Goal: Information Seeking & Learning: Learn about a topic

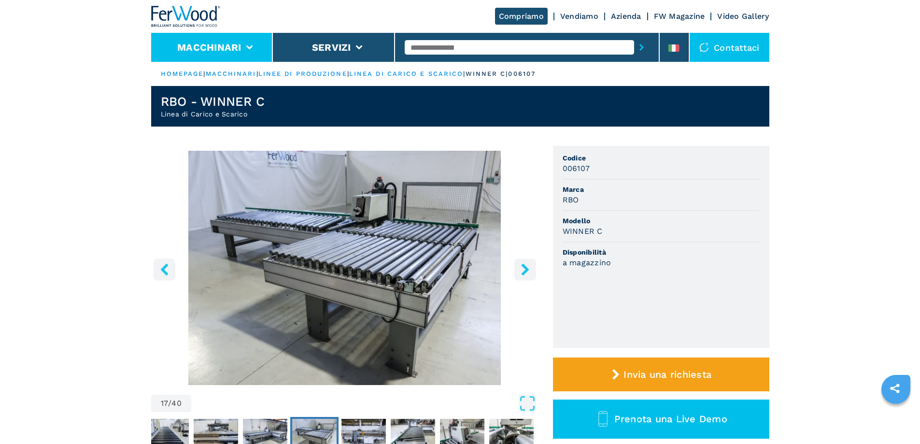
click at [255, 46] on li "Macchinari" at bounding box center [212, 47] width 122 height 29
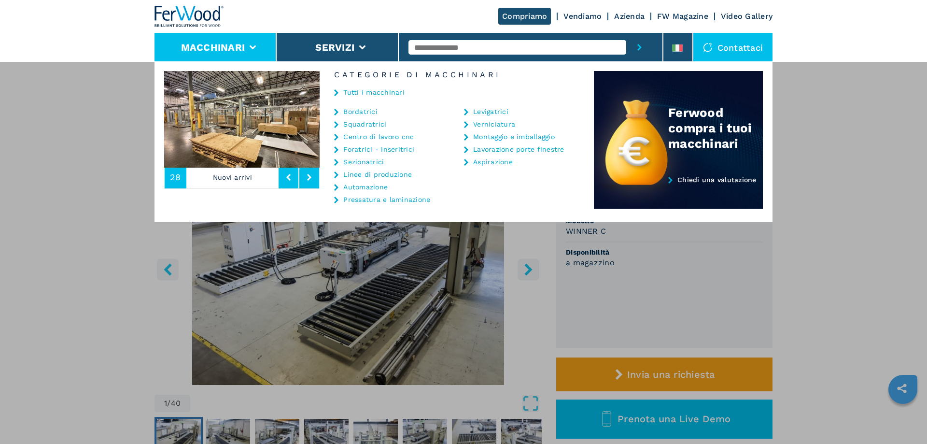
click at [364, 95] on link "Tutti i macchinari" at bounding box center [373, 92] width 61 height 7
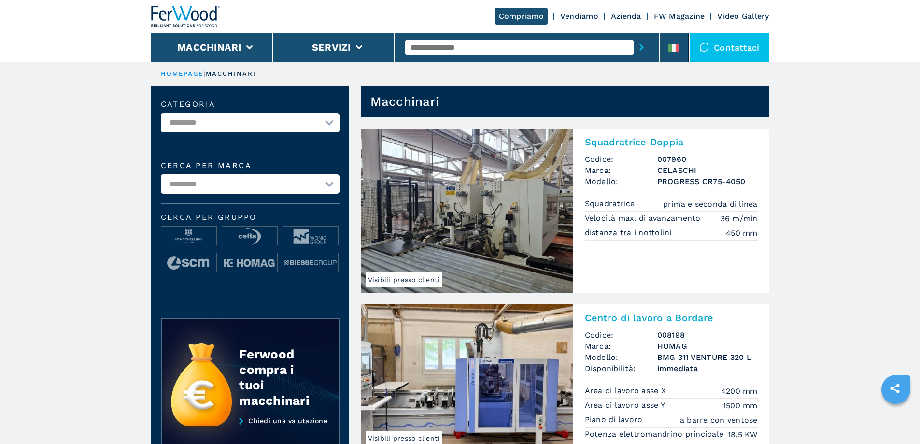
click at [313, 129] on select "**********" at bounding box center [250, 122] width 179 height 19
select select "**********"
click at [161, 113] on select "**********" at bounding box center [250, 122] width 179 height 19
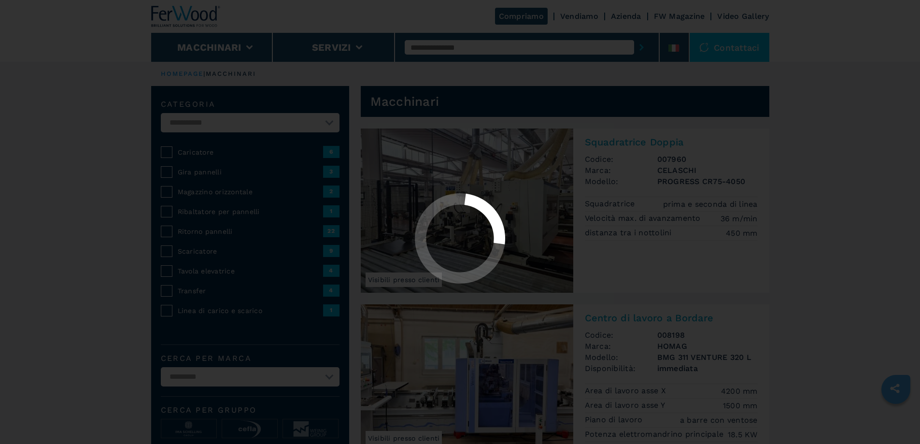
select select "**********"
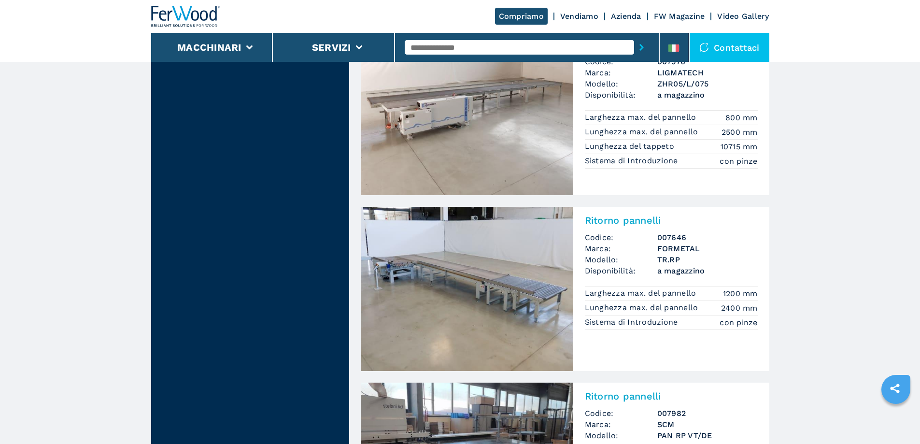
scroll to position [2028, 0]
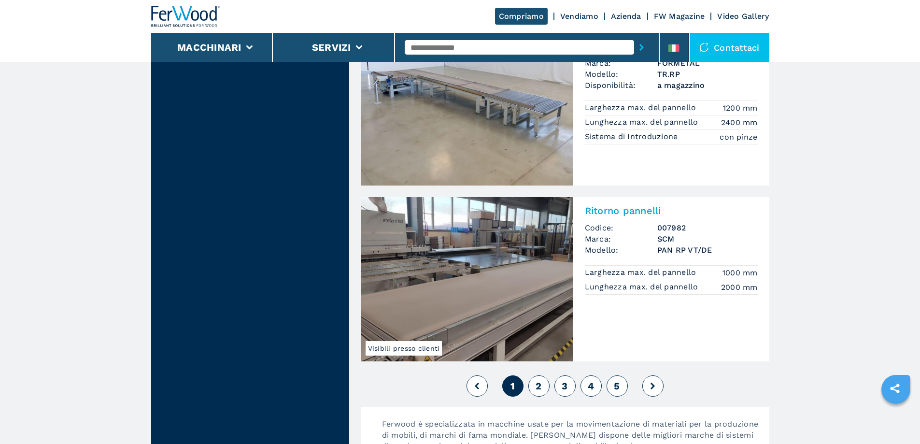
click at [541, 383] on span "2" at bounding box center [539, 386] width 6 height 12
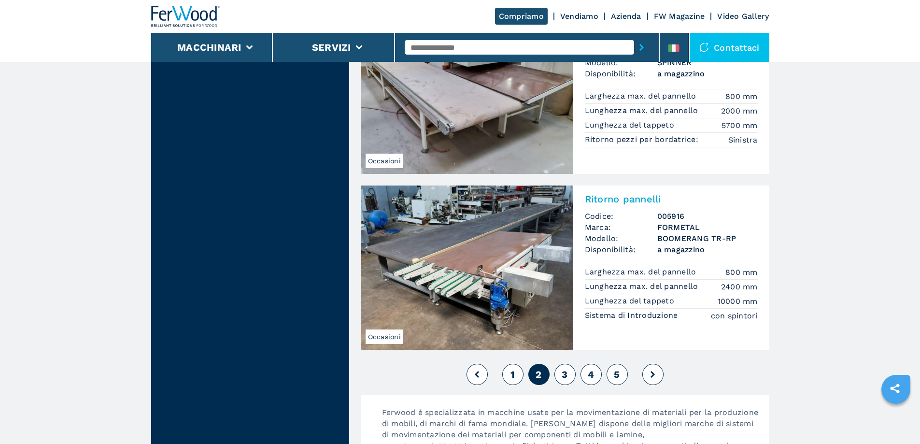
scroll to position [2125, 0]
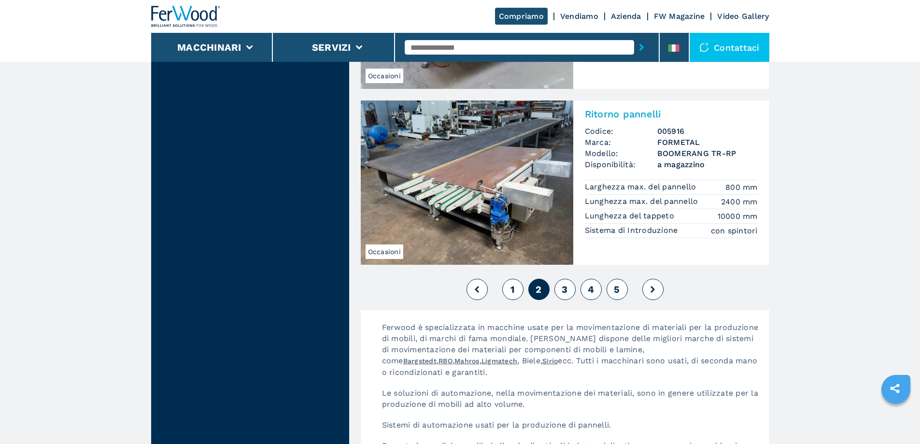
click at [568, 291] on button "3" at bounding box center [564, 289] width 21 height 21
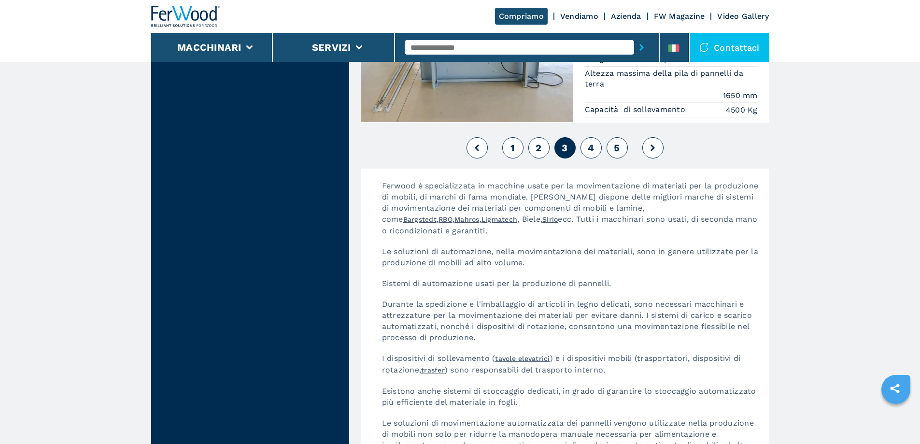
scroll to position [2318, 0]
click at [590, 147] on span "4" at bounding box center [591, 147] width 6 height 12
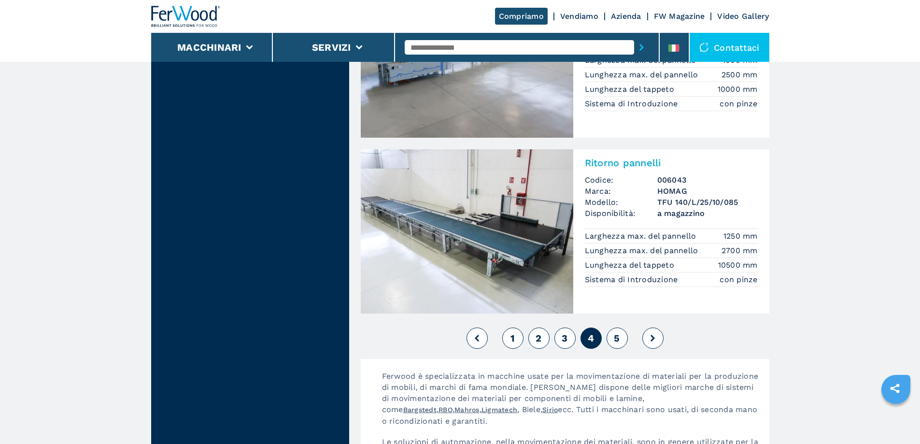
scroll to position [2125, 0]
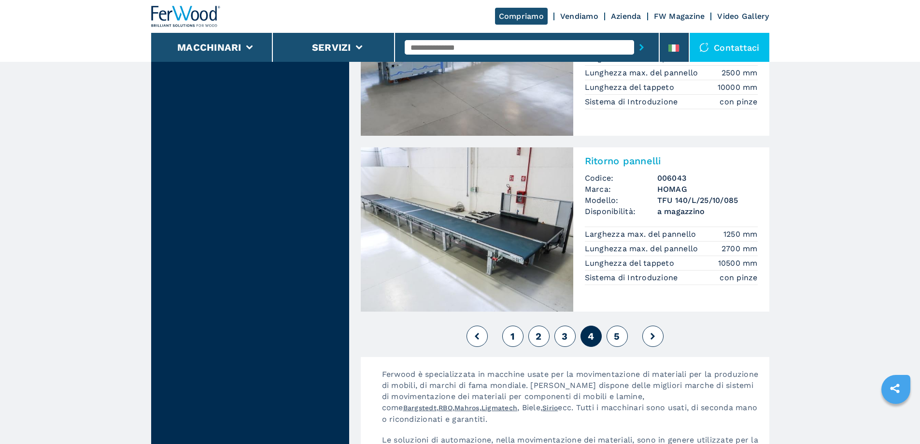
click at [624, 342] on button "5" at bounding box center [617, 335] width 21 height 21
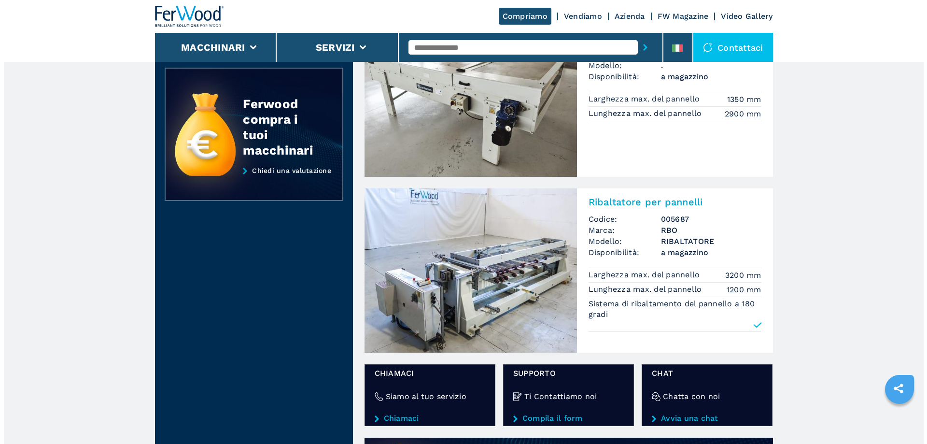
scroll to position [145, 0]
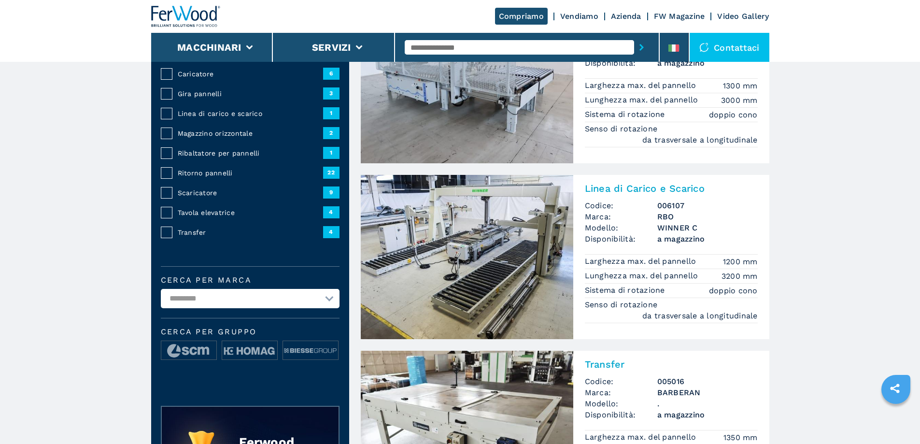
click at [718, 42] on div "Contattaci" at bounding box center [730, 47] width 80 height 29
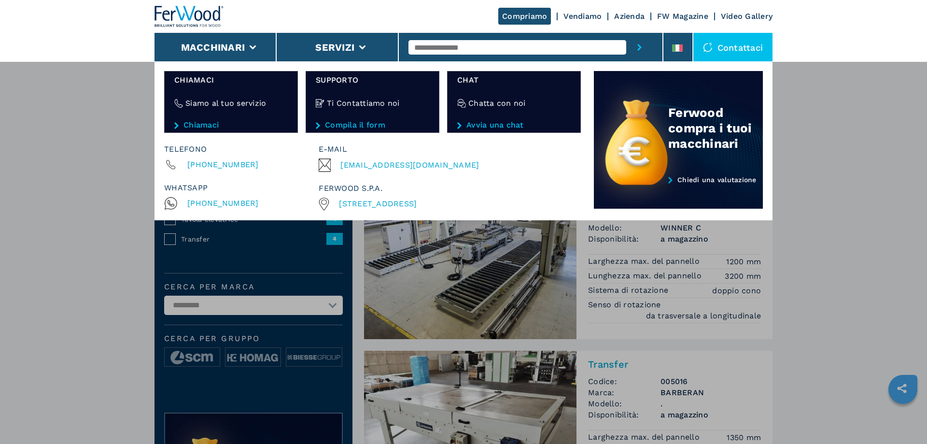
drag, startPoint x: 509, startPoint y: 204, endPoint x: 338, endPoint y: 208, distance: 171.0
click at [338, 208] on div "[STREET_ADDRESS]" at bounding box center [448, 204] width 258 height 13
click at [355, 204] on span "[STREET_ADDRESS]" at bounding box center [378, 203] width 78 height 9
click at [522, 200] on div "[STREET_ADDRESS]" at bounding box center [448, 204] width 258 height 13
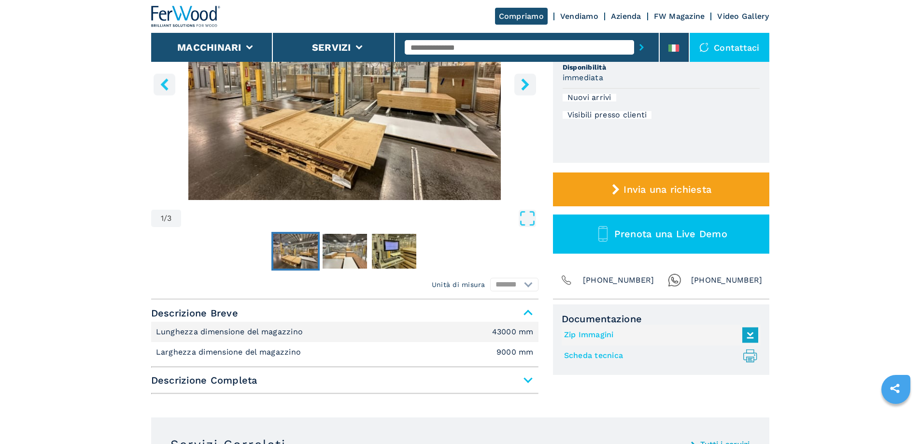
scroll to position [193, 0]
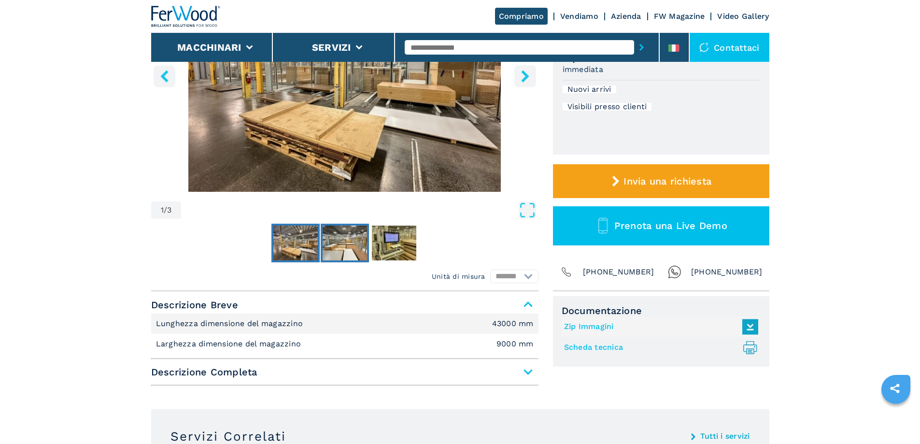
click at [345, 240] on img "Go to Slide 2" at bounding box center [345, 243] width 44 height 35
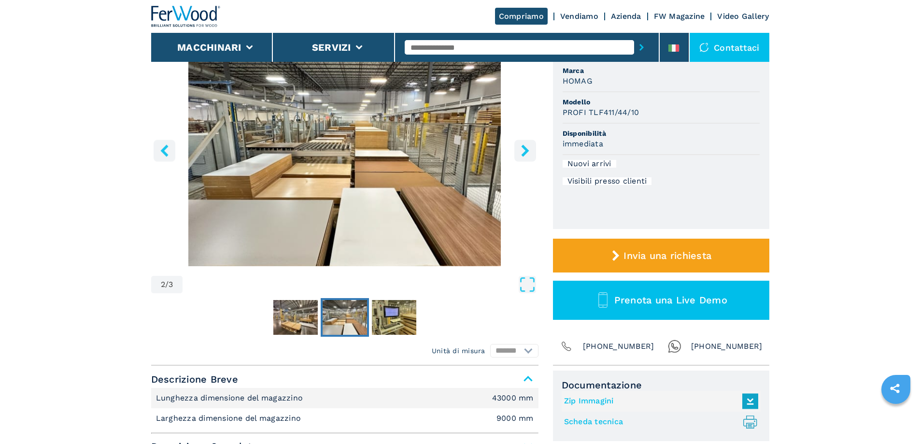
scroll to position [97, 0]
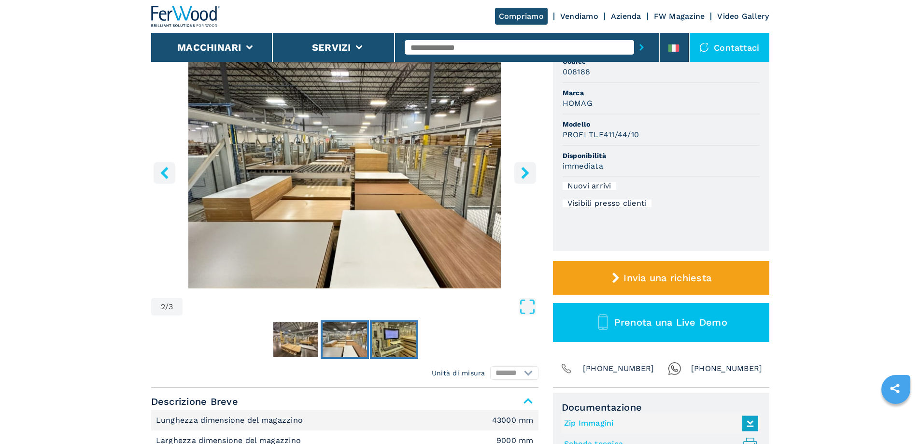
click at [393, 335] on img "Go to Slide 3" at bounding box center [394, 339] width 44 height 35
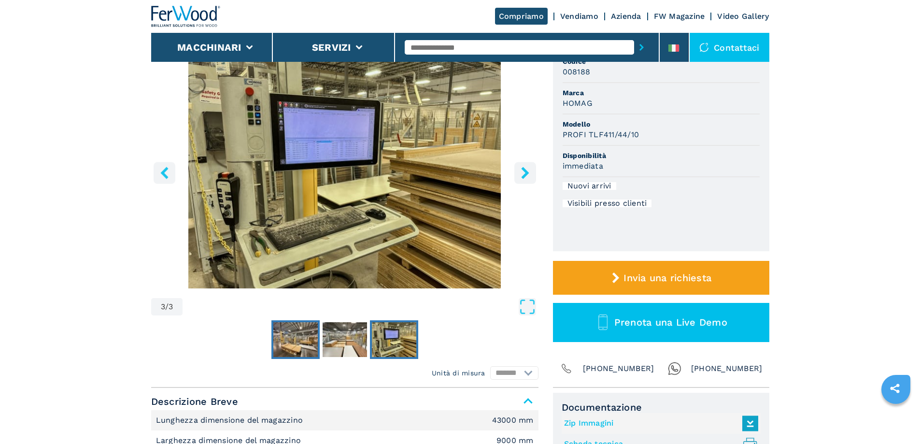
click at [311, 341] on img "Go to Slide 1" at bounding box center [295, 339] width 44 height 35
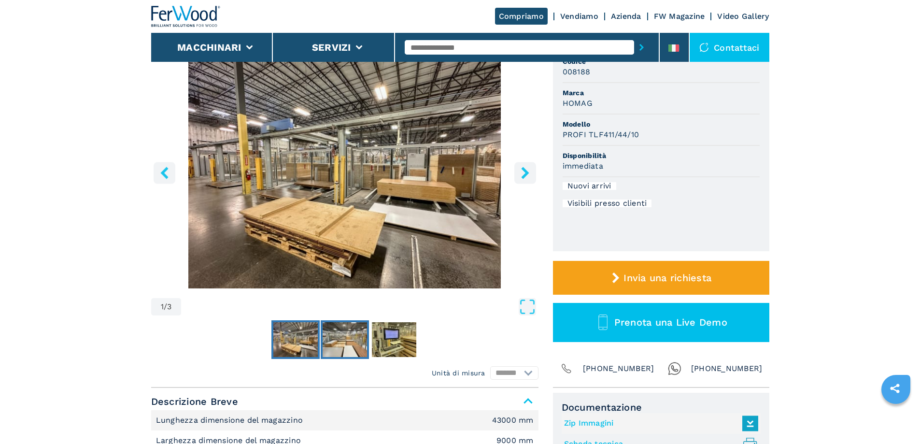
click at [340, 354] on img "Go to Slide 2" at bounding box center [345, 339] width 44 height 35
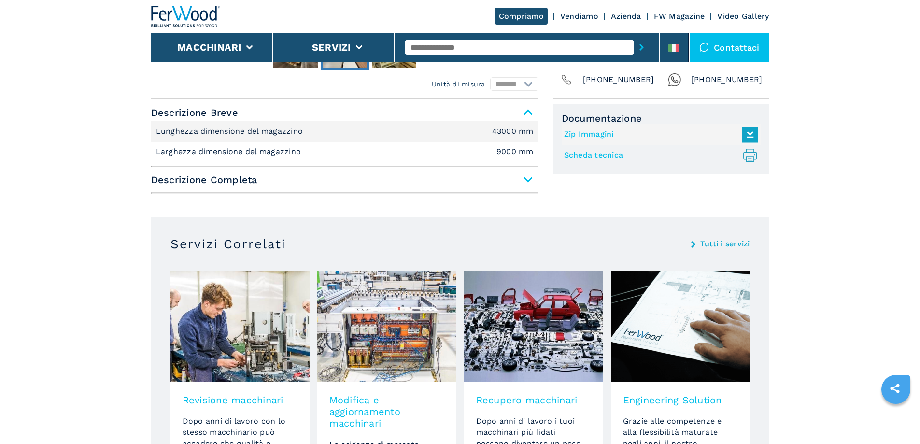
scroll to position [386, 0]
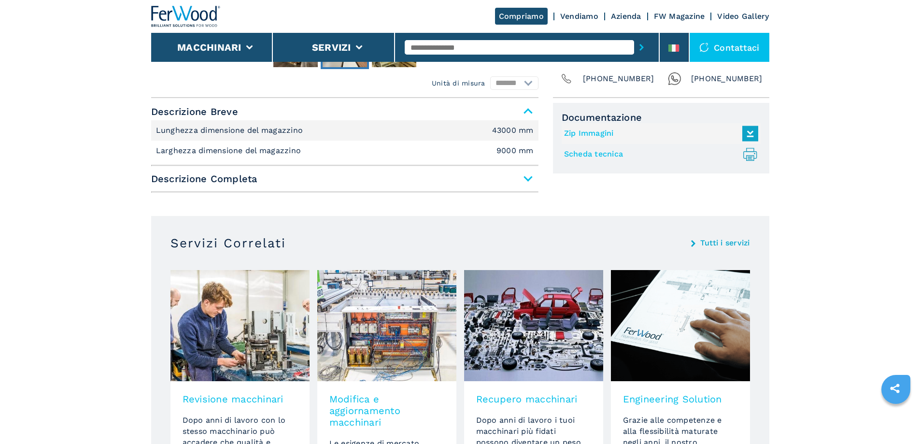
click at [528, 181] on span "Descrizione Completa" at bounding box center [344, 178] width 387 height 17
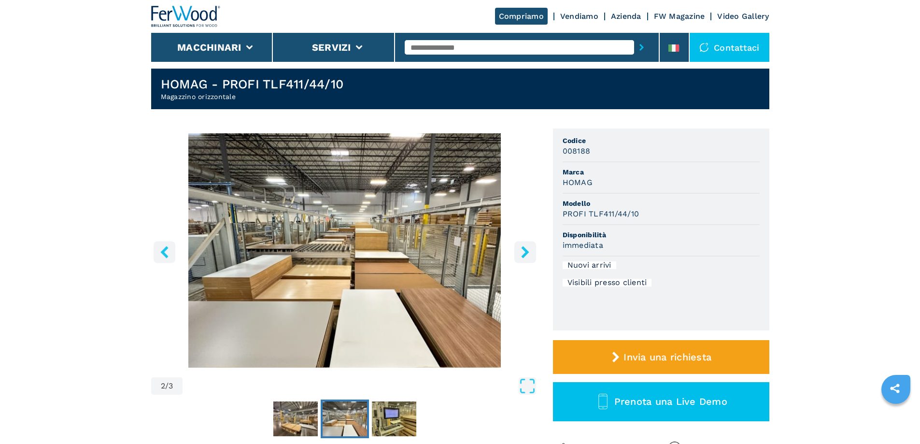
scroll to position [0, 0]
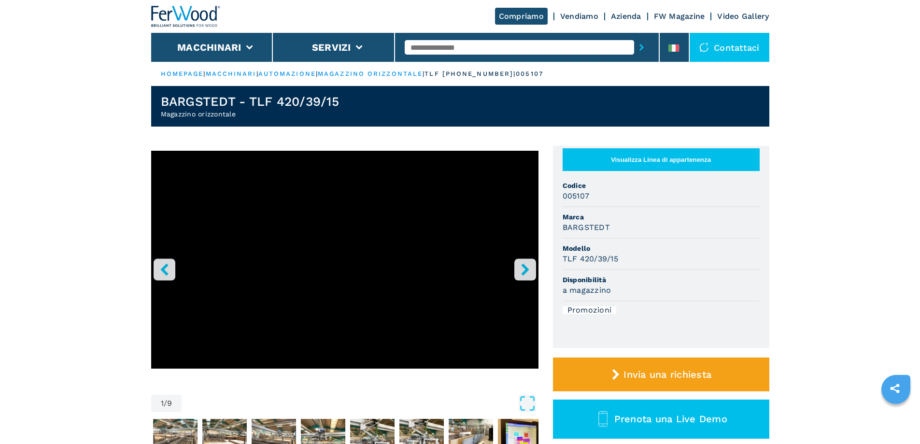
scroll to position [48, 0]
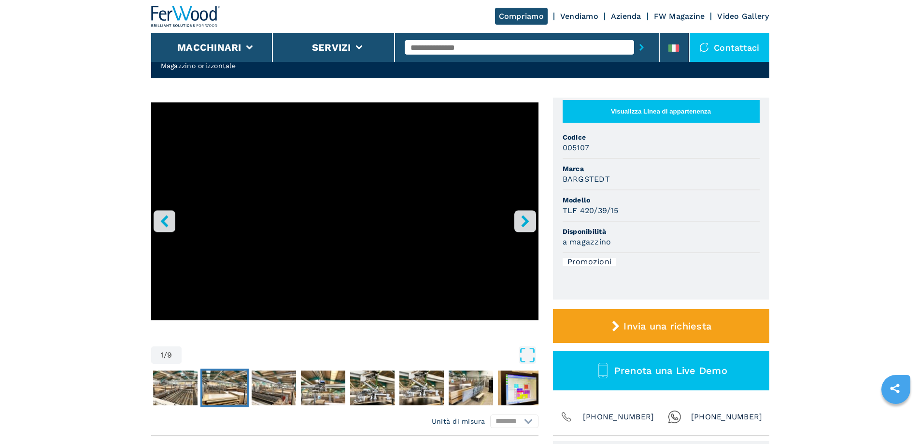
click at [211, 394] on img "Go to Slide 3" at bounding box center [224, 387] width 44 height 35
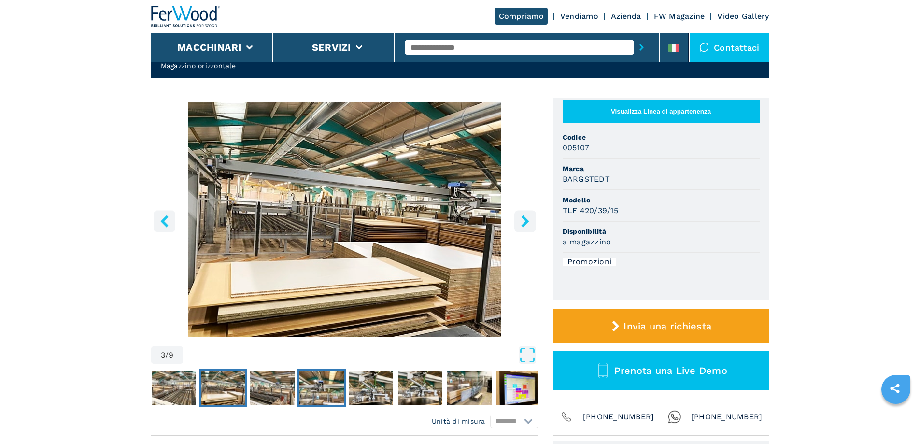
click at [319, 391] on img "Go to Slide 5" at bounding box center [321, 387] width 44 height 35
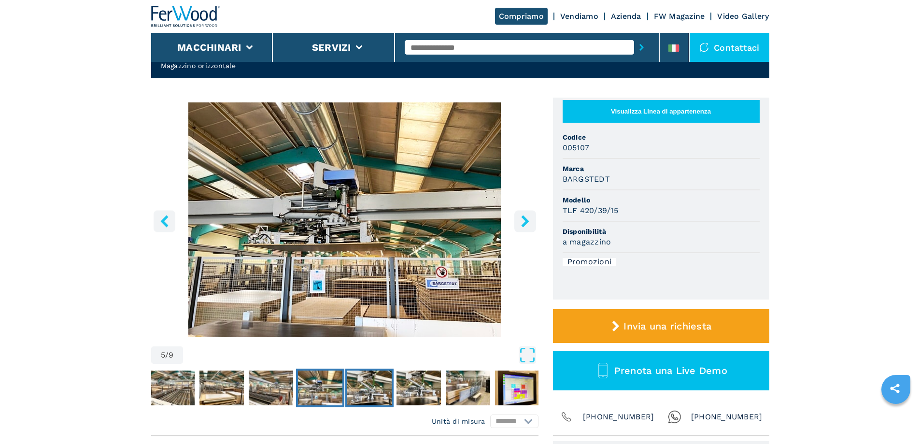
click at [379, 385] on img "Go to Slide 6" at bounding box center [369, 387] width 44 height 35
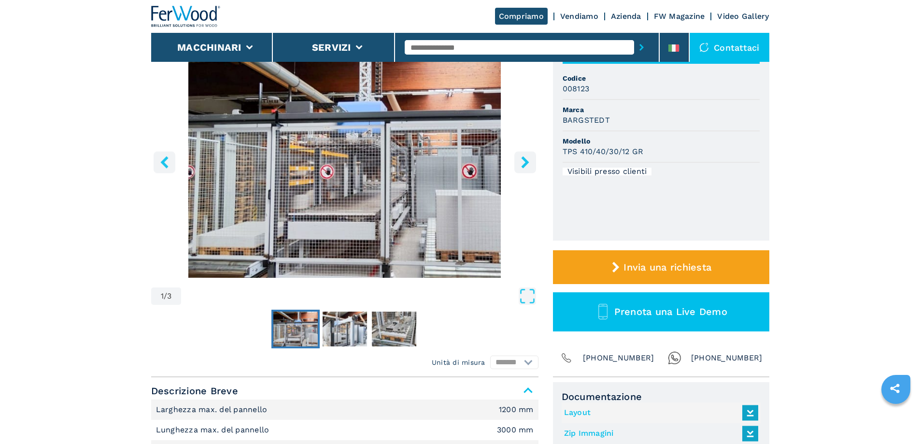
scroll to position [145, 0]
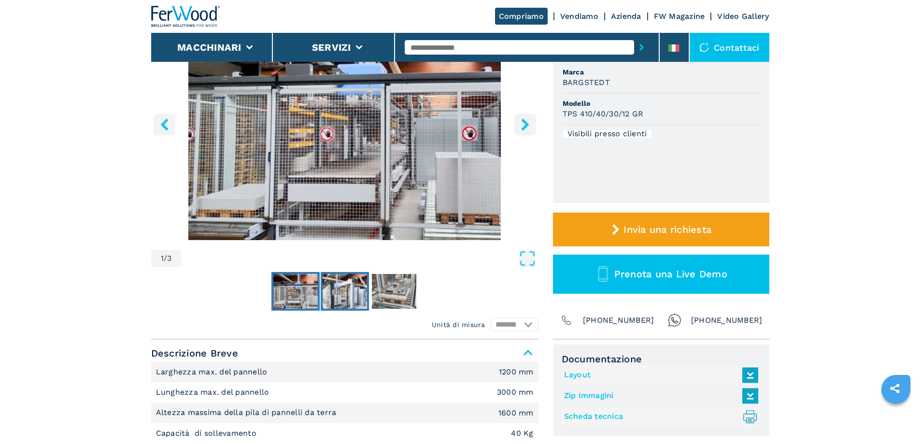
click at [359, 293] on img "Go to Slide 2" at bounding box center [345, 291] width 44 height 35
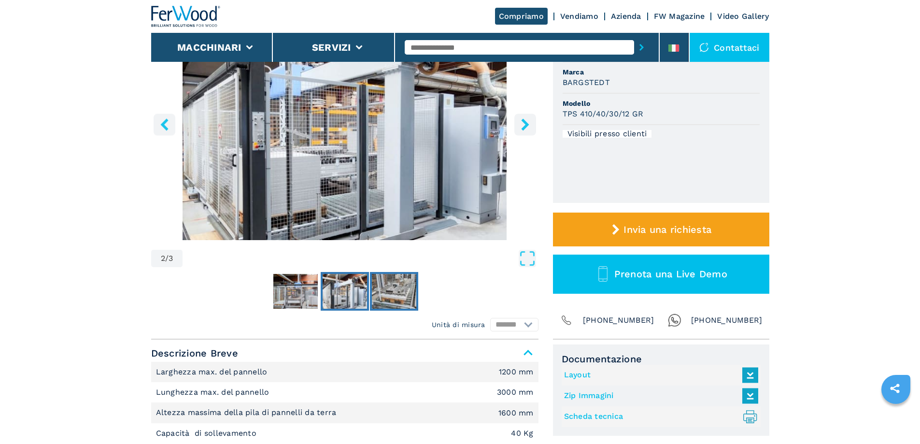
click at [398, 292] on img "Go to Slide 3" at bounding box center [394, 291] width 44 height 35
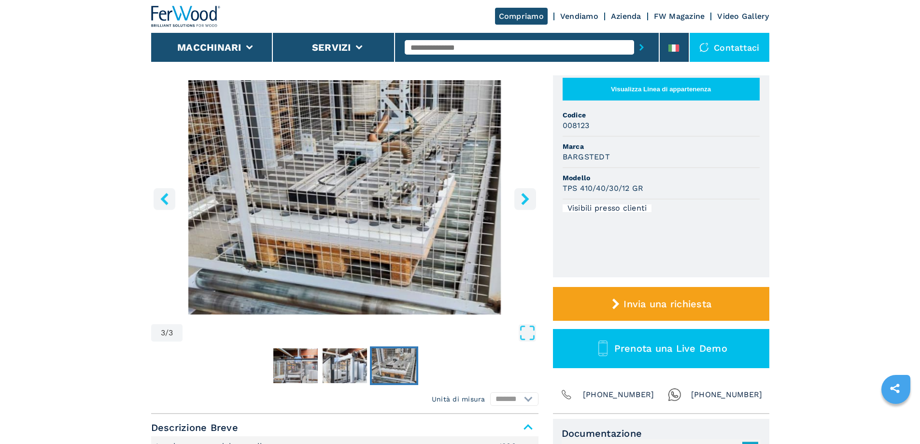
scroll to position [48, 0]
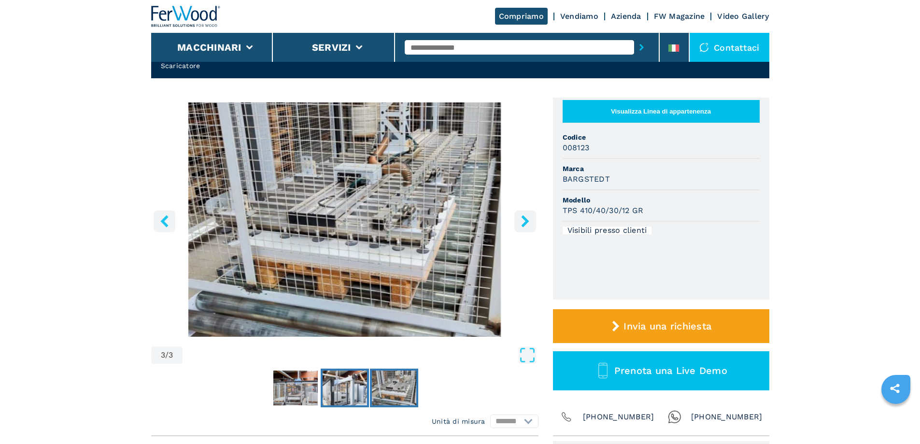
click at [338, 382] on img "Go to Slide 2" at bounding box center [345, 387] width 44 height 35
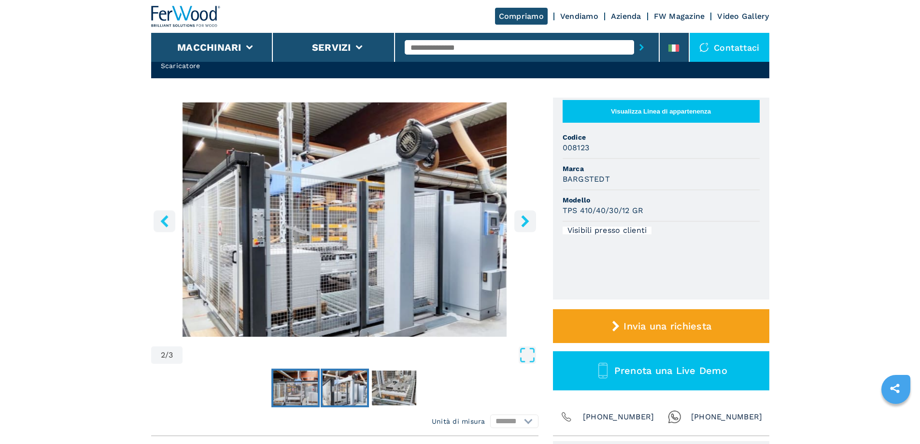
click at [307, 387] on img "Go to Slide 1" at bounding box center [295, 387] width 44 height 35
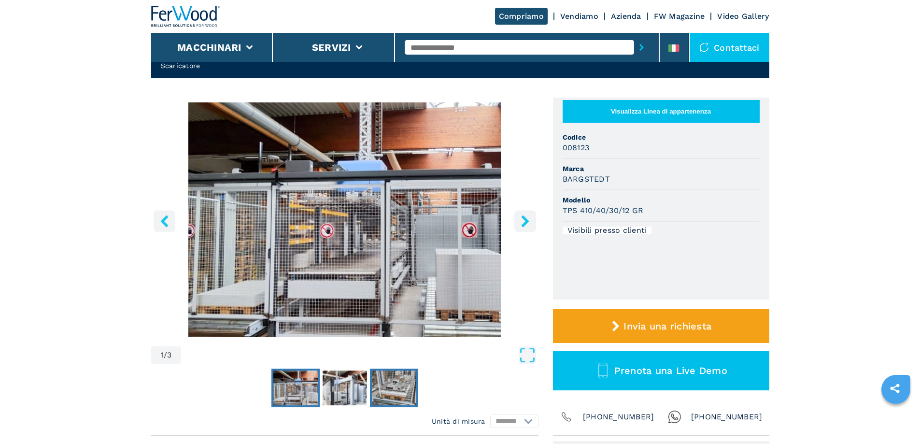
click at [378, 384] on img "Go to Slide 3" at bounding box center [394, 387] width 44 height 35
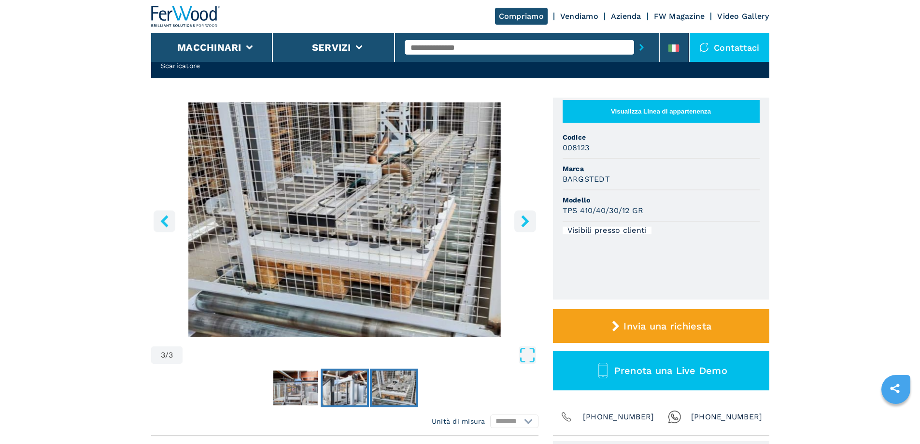
click at [340, 384] on img "Go to Slide 2" at bounding box center [345, 387] width 44 height 35
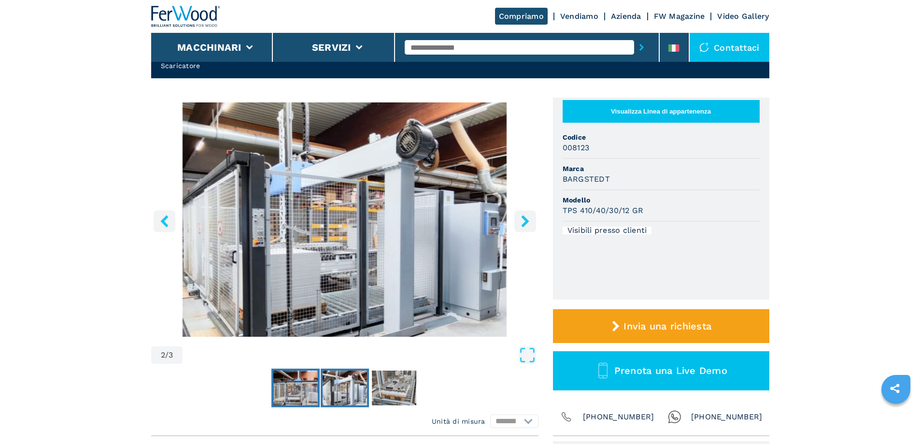
click at [310, 382] on img "Go to Slide 1" at bounding box center [295, 387] width 44 height 35
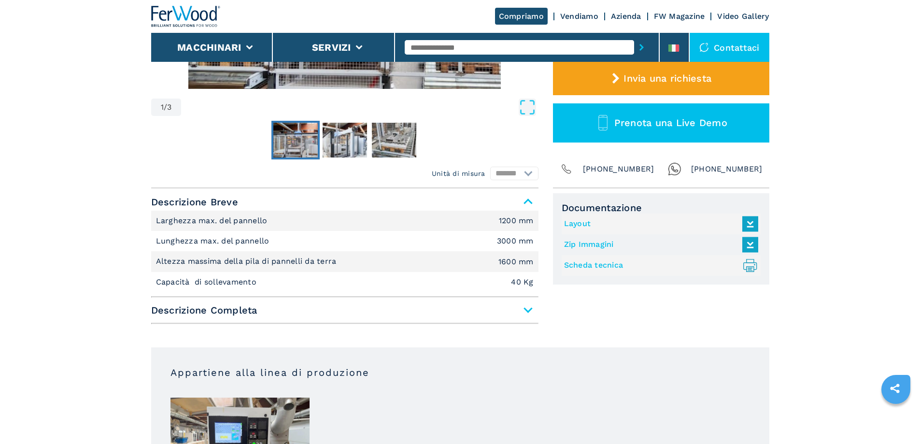
scroll to position [290, 0]
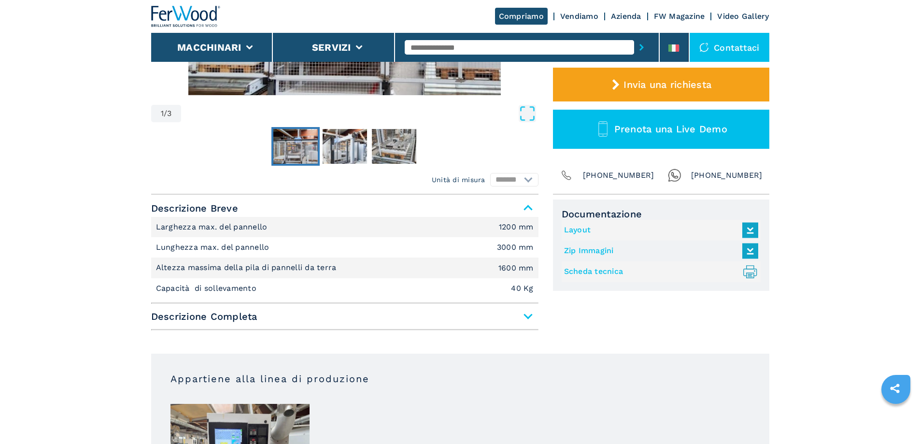
click at [415, 327] on div "Descrizione Breve Larghezza max. del pannello 1200 mm Lunghezza max. del pannel…" at bounding box center [344, 264] width 387 height 131
click at [414, 317] on span "Descrizione Completa" at bounding box center [344, 316] width 387 height 17
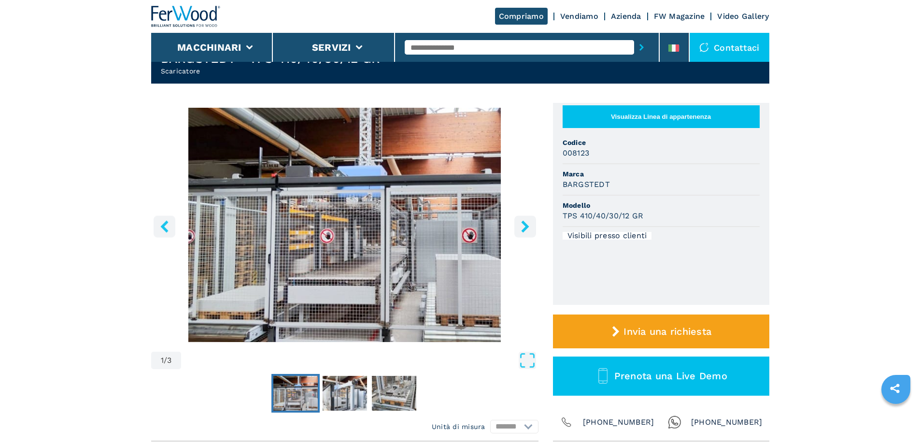
scroll to position [0, 0]
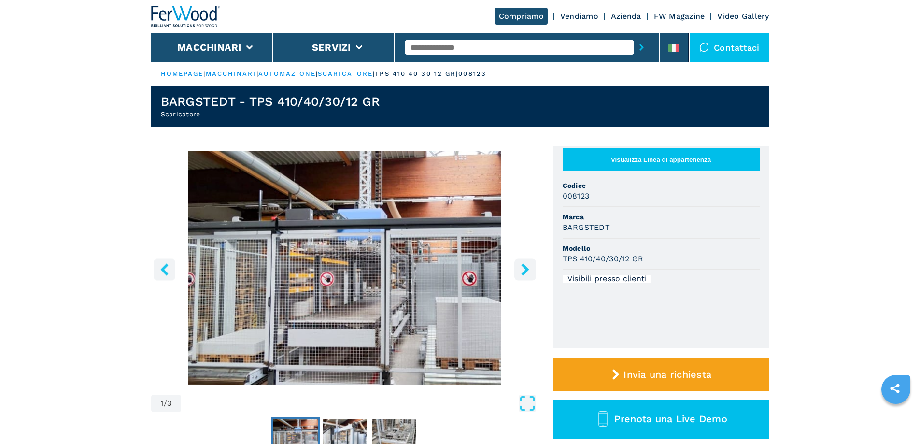
click at [526, 262] on button "right-button" at bounding box center [525, 269] width 22 height 22
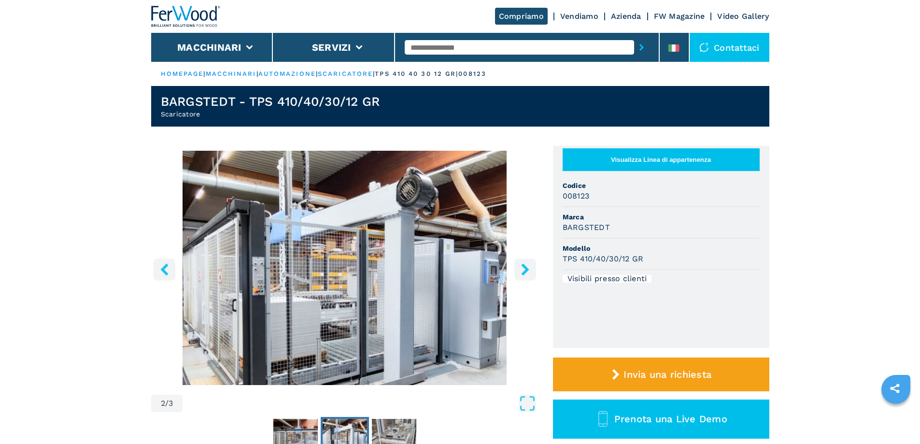
click at [527, 268] on icon "right-button" at bounding box center [525, 269] width 8 height 12
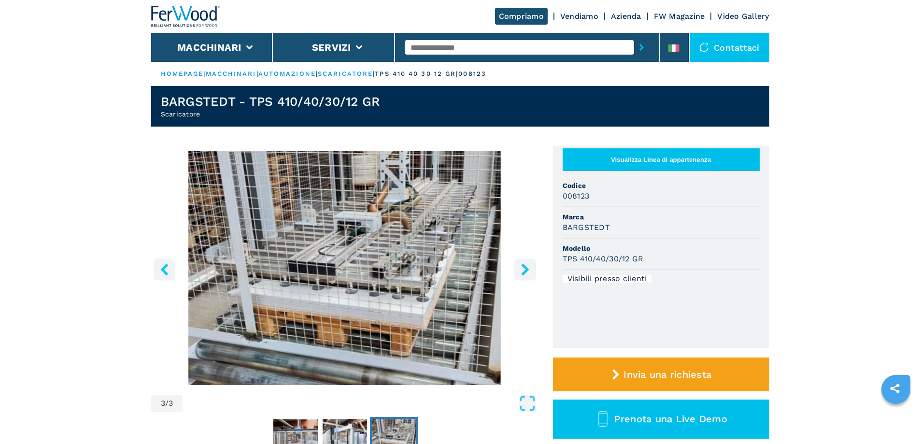
click at [529, 268] on icon "right-button" at bounding box center [525, 269] width 12 height 12
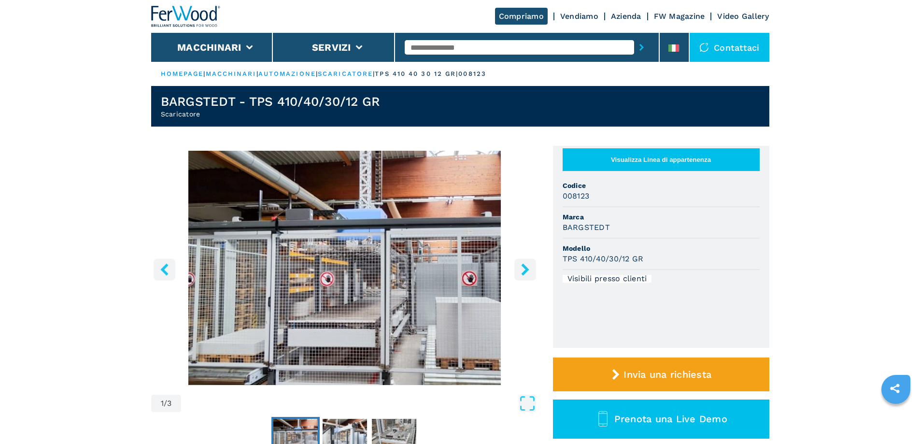
click at [583, 233] on h3 "BARGSTEDT" at bounding box center [586, 227] width 47 height 11
copy h3 "BARGSTEDT"
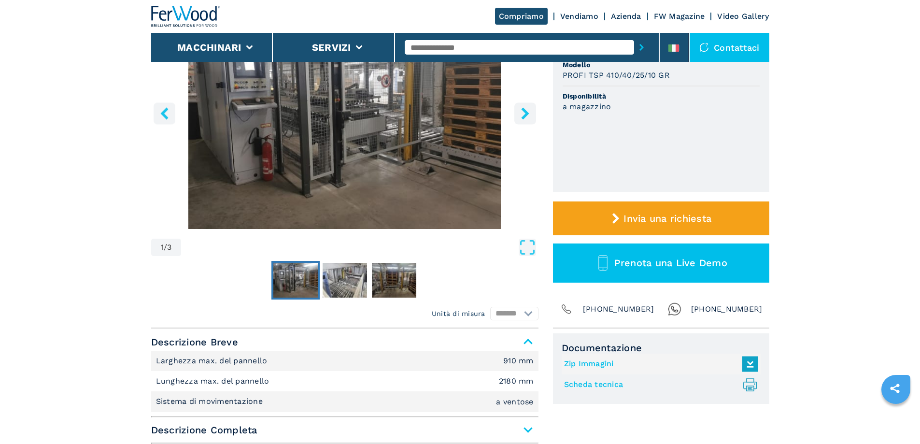
scroll to position [290, 0]
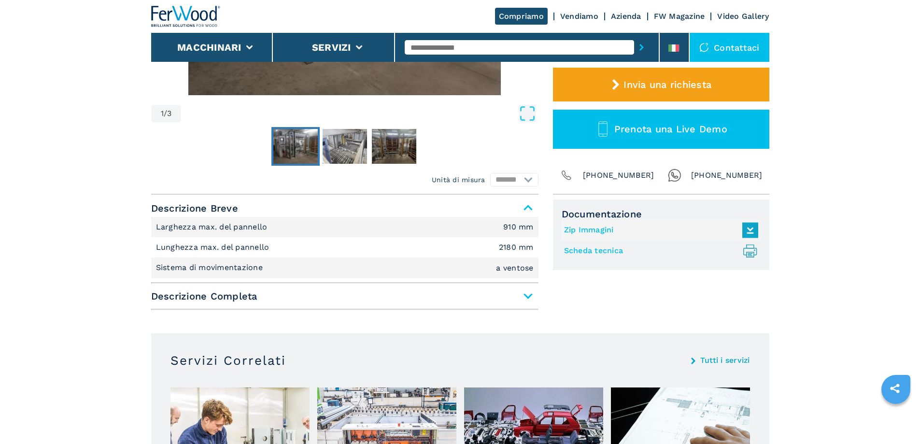
click at [259, 298] on span "Descrizione Completa" at bounding box center [344, 295] width 387 height 17
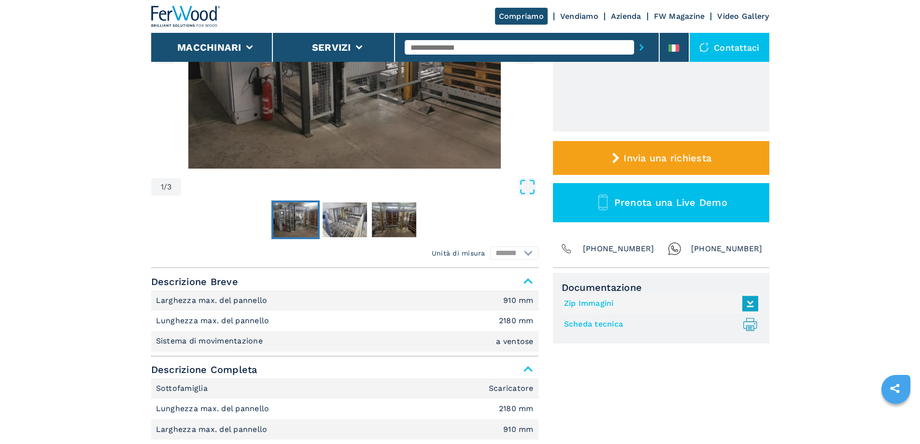
scroll to position [97, 0]
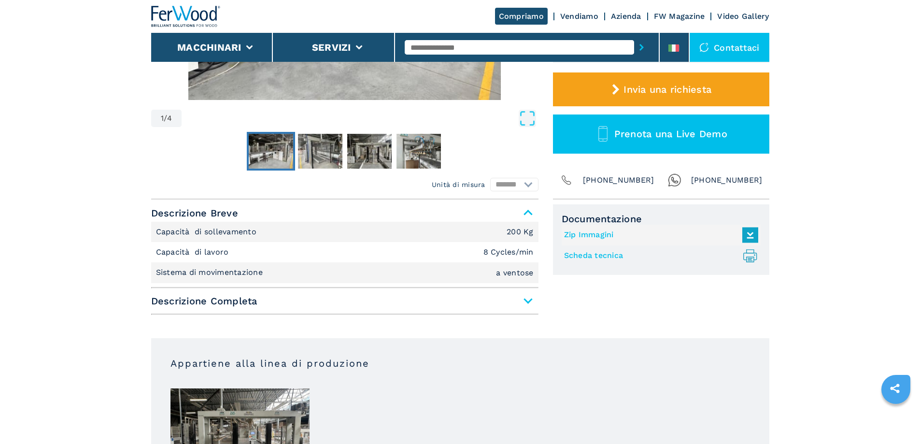
scroll to position [290, 0]
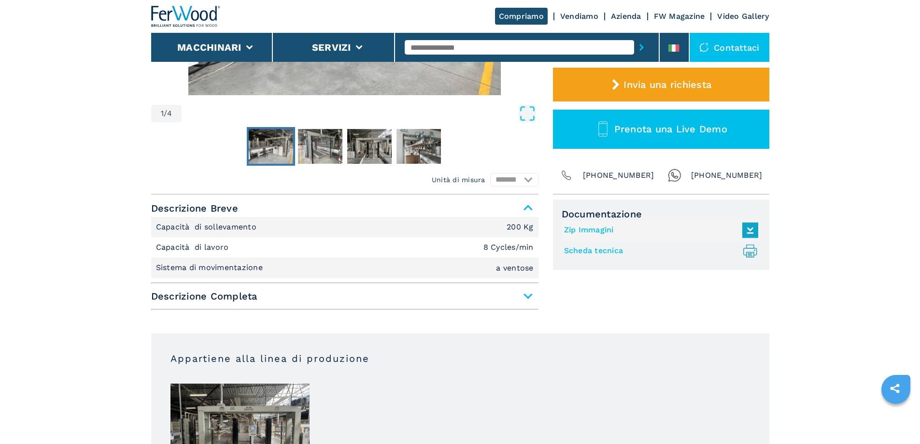
click at [452, 292] on span "Descrizione Completa" at bounding box center [344, 295] width 387 height 17
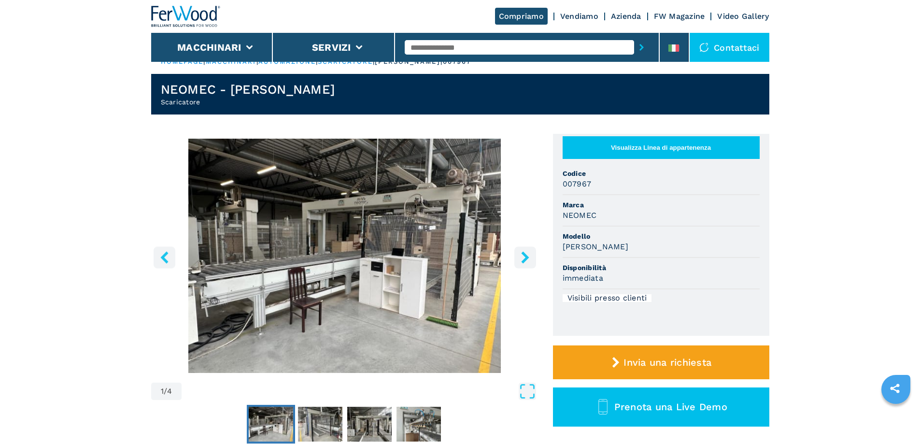
scroll to position [0, 0]
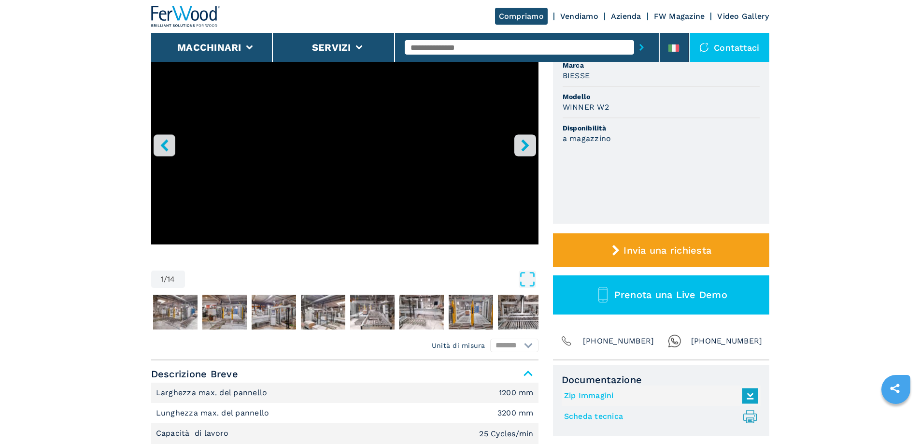
scroll to position [241, 0]
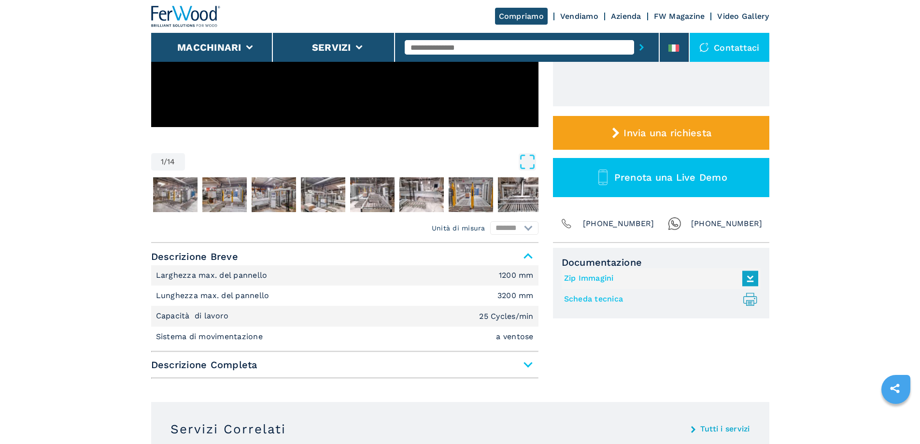
click at [527, 365] on span "Descrizione Completa" at bounding box center [344, 364] width 387 height 17
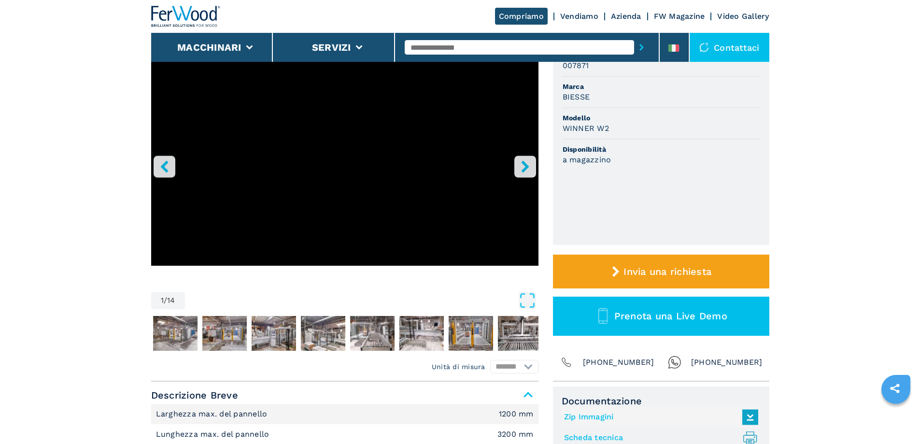
scroll to position [0, 0]
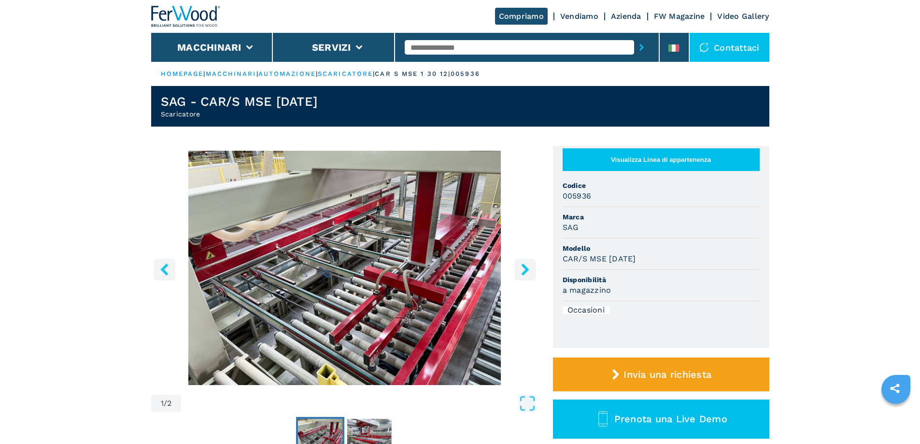
click at [574, 233] on h3 "SAG" at bounding box center [571, 227] width 16 height 11
click at [530, 266] on icon "right-button" at bounding box center [525, 269] width 12 height 12
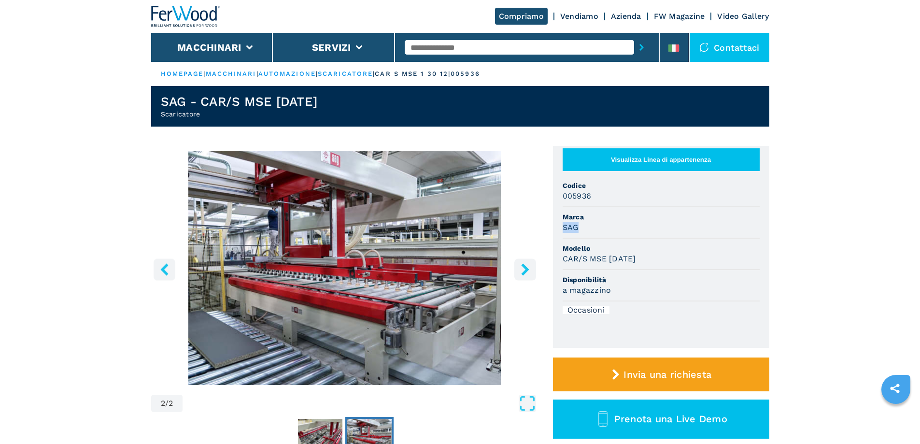
click at [528, 266] on icon "right-button" at bounding box center [525, 269] width 12 height 12
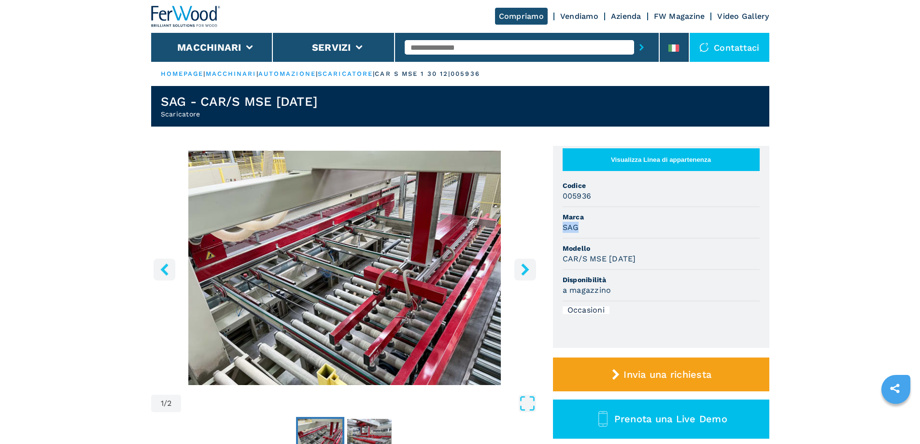
click at [528, 266] on icon "right-button" at bounding box center [525, 269] width 12 height 12
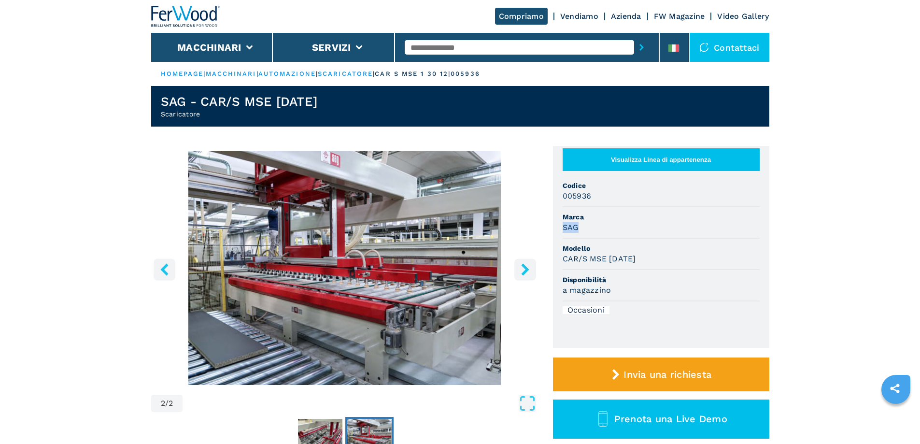
click at [528, 266] on icon "right-button" at bounding box center [525, 269] width 12 height 12
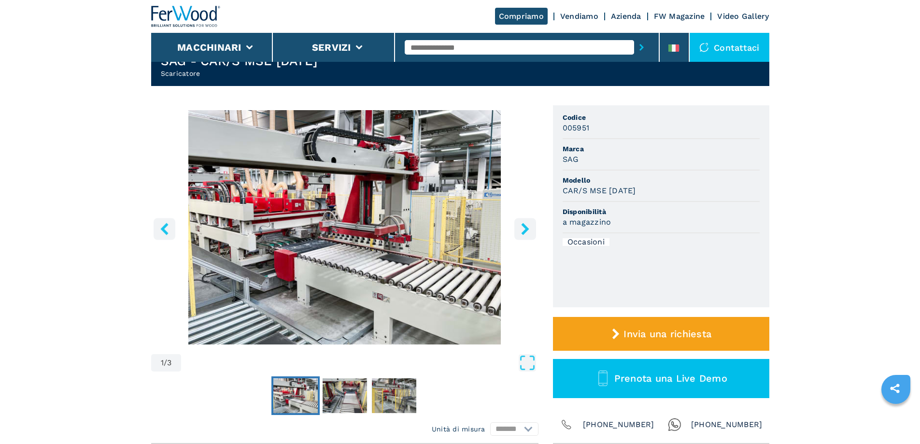
scroll to position [97, 0]
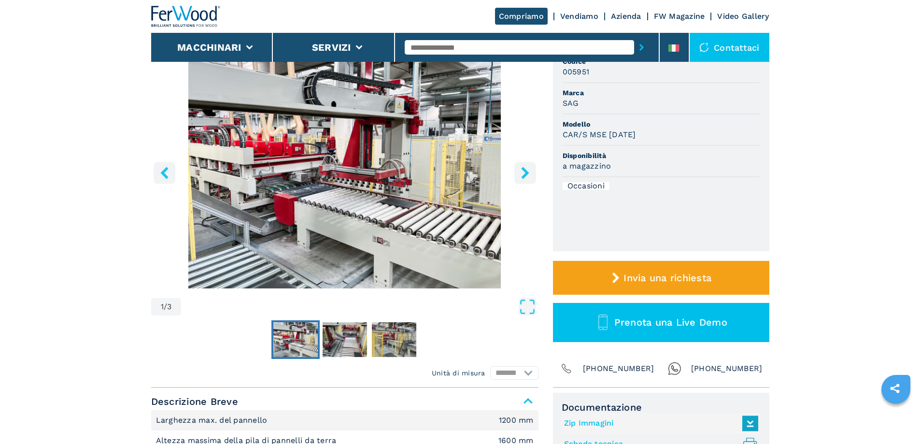
click at [522, 167] on icon "right-button" at bounding box center [525, 173] width 12 height 12
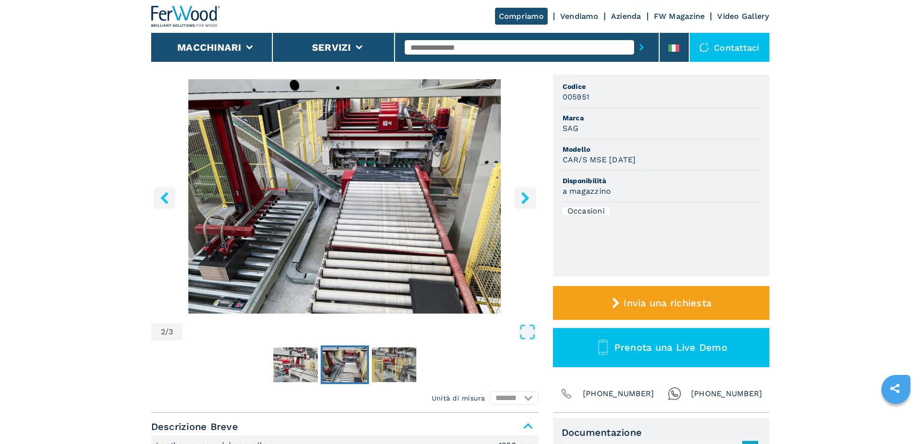
scroll to position [48, 0]
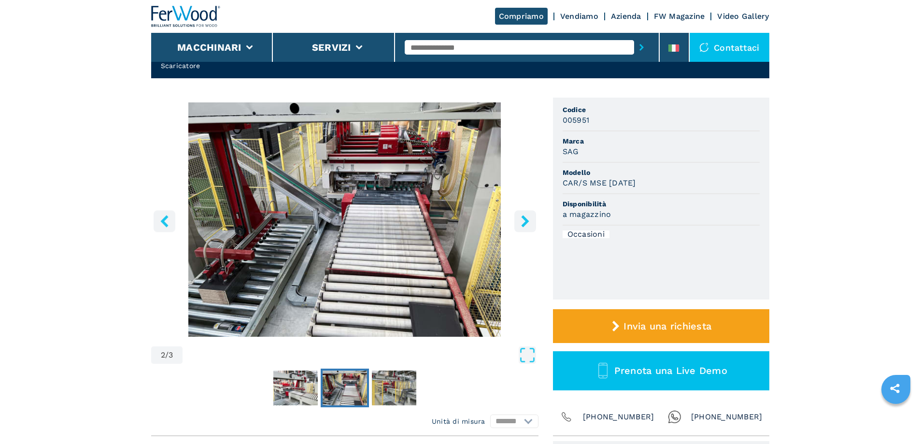
click at [523, 218] on icon "right-button" at bounding box center [525, 221] width 8 height 12
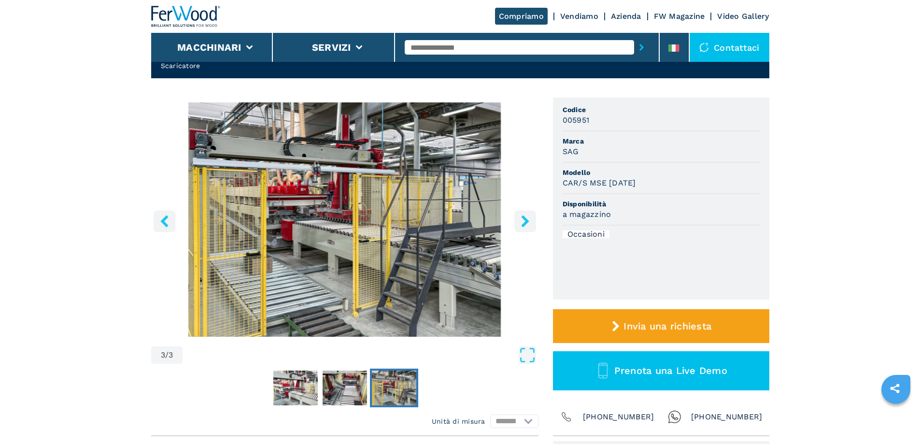
click at [523, 218] on icon "right-button" at bounding box center [525, 221] width 8 height 12
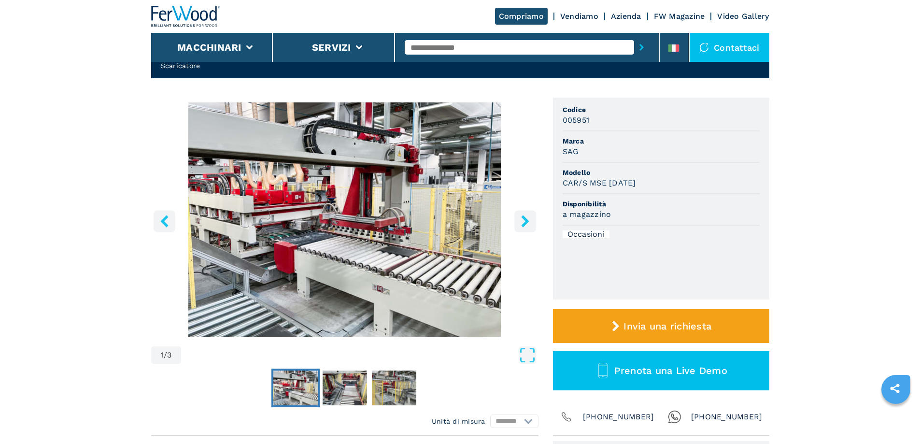
click at [523, 218] on icon "right-button" at bounding box center [525, 221] width 8 height 12
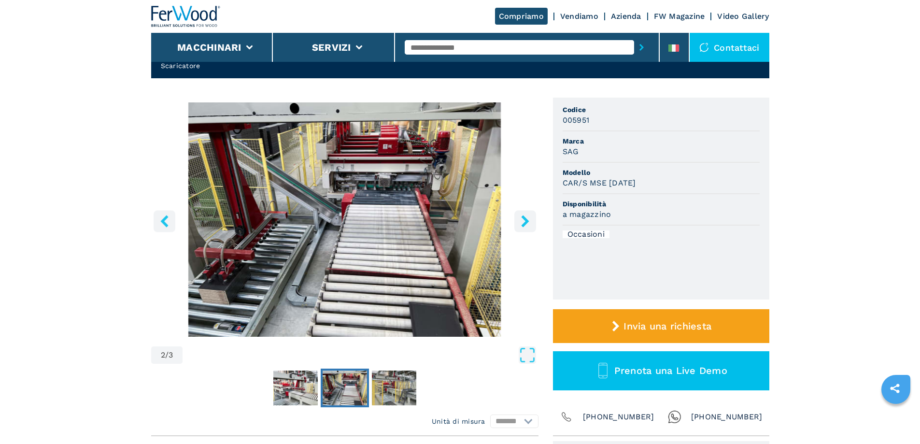
click at [523, 218] on icon "right-button" at bounding box center [525, 221] width 8 height 12
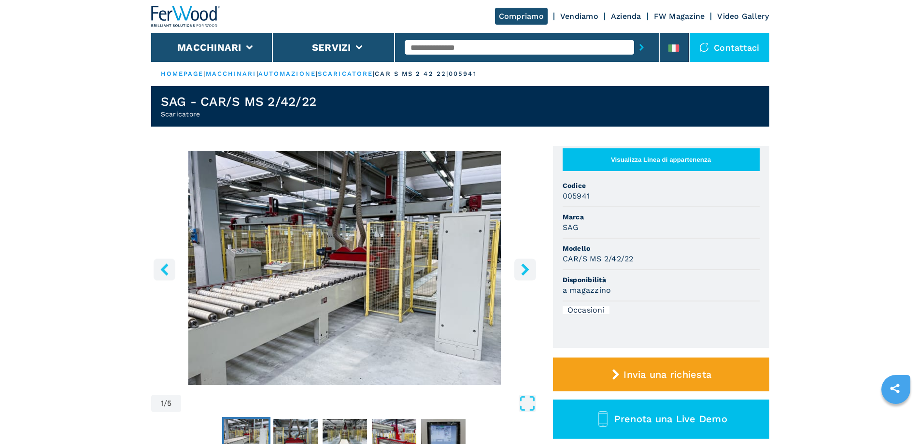
click at [514, 269] on div "1 / 5" at bounding box center [344, 283] width 387 height 264
click at [519, 270] on icon "right-button" at bounding box center [525, 269] width 12 height 12
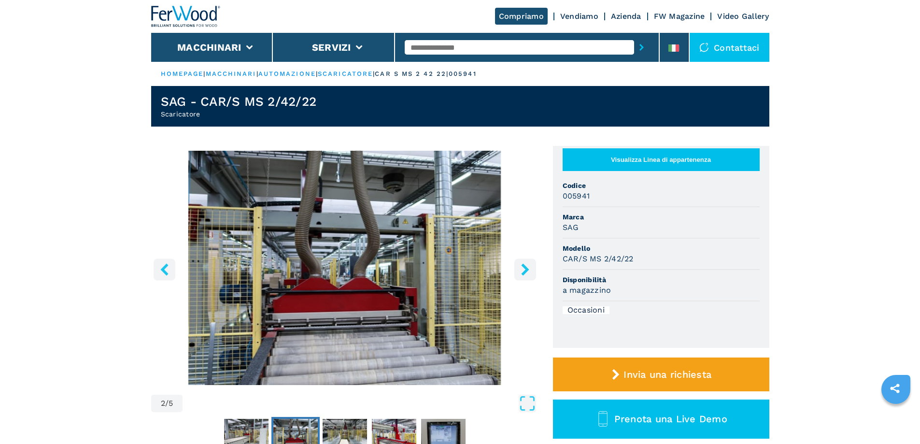
click at [519, 270] on icon "right-button" at bounding box center [525, 269] width 12 height 12
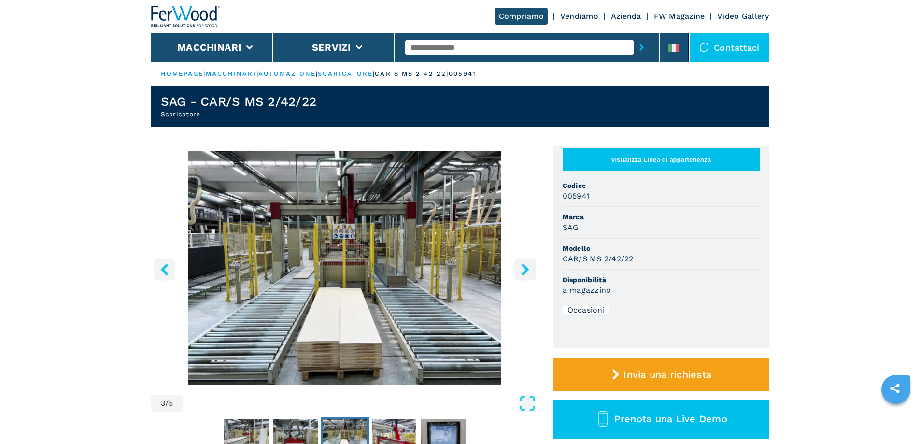
click at [519, 270] on icon "right-button" at bounding box center [525, 269] width 12 height 12
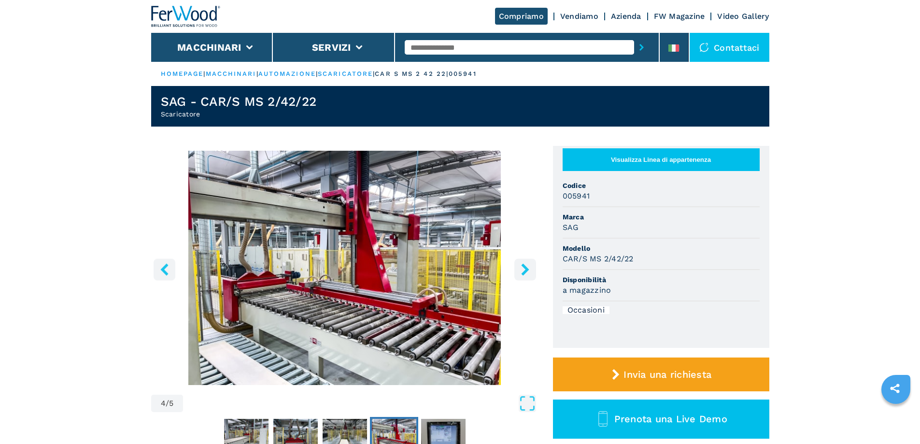
click at [519, 270] on icon "right-button" at bounding box center [525, 269] width 12 height 12
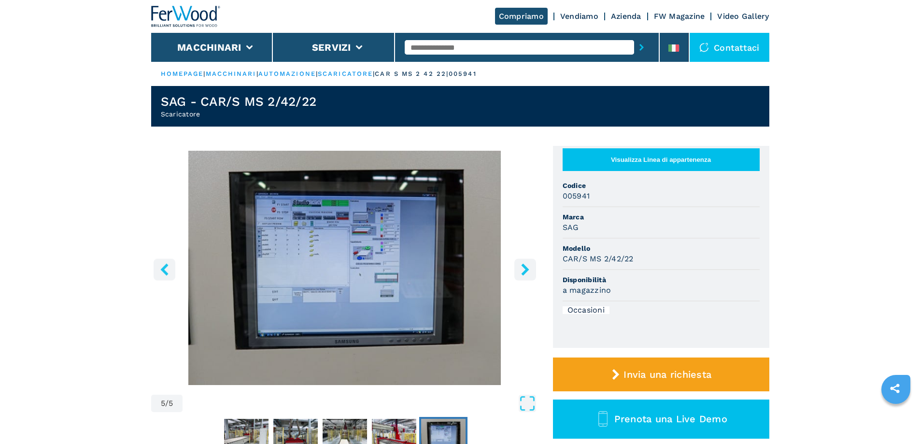
click at [519, 270] on icon "right-button" at bounding box center [525, 269] width 12 height 12
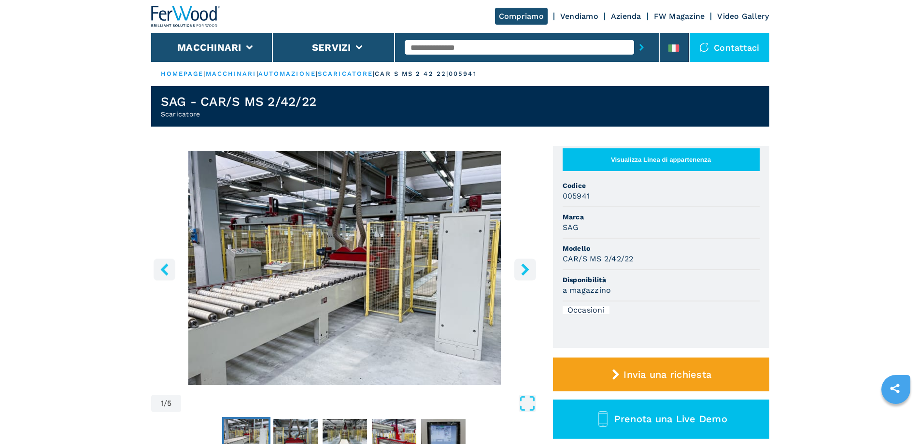
click at [519, 270] on icon "right-button" at bounding box center [525, 269] width 12 height 12
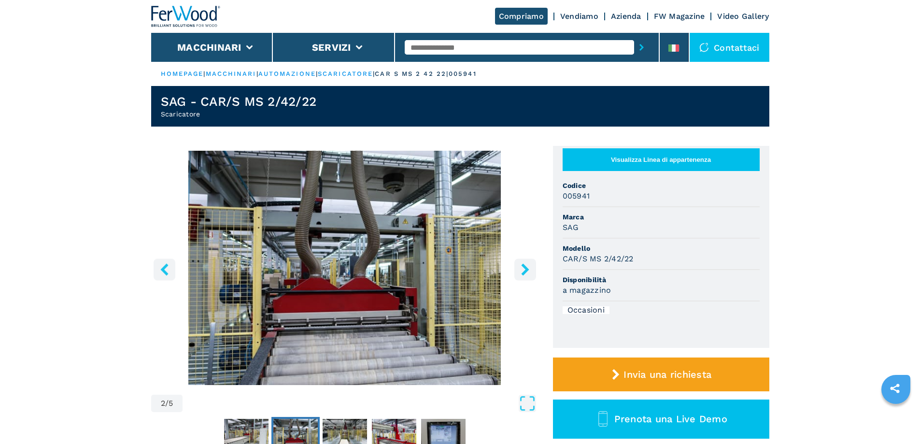
click at [519, 270] on icon "right-button" at bounding box center [525, 269] width 12 height 12
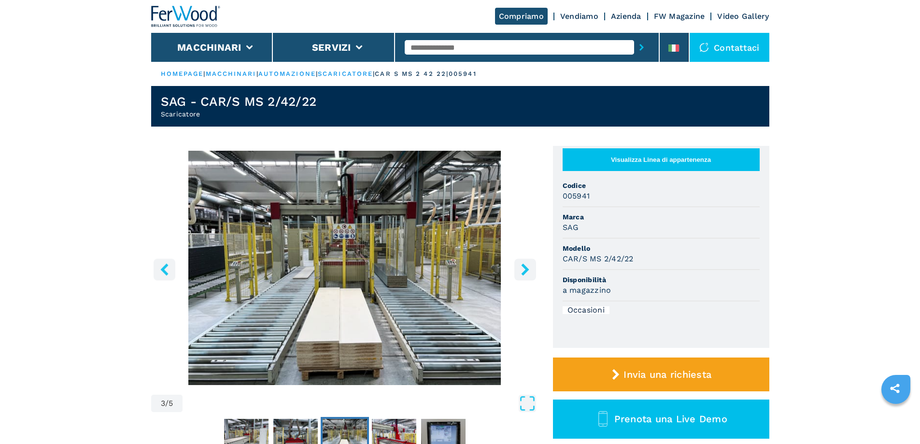
click at [519, 270] on icon "right-button" at bounding box center [525, 269] width 12 height 12
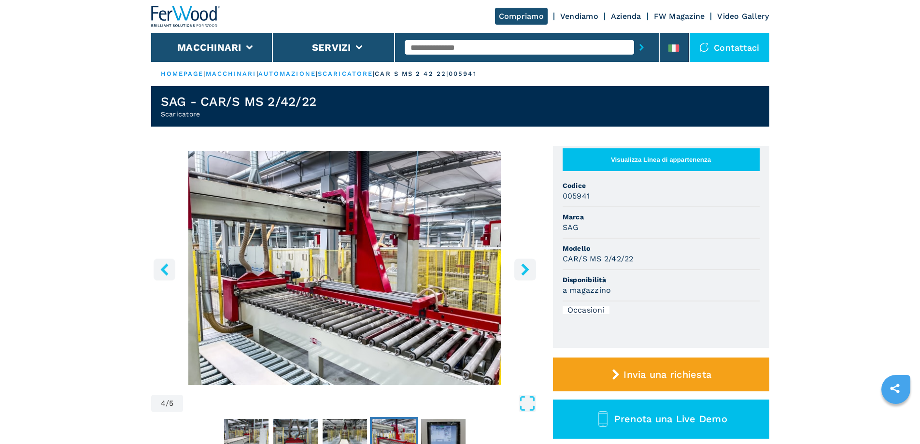
click at [519, 270] on icon "right-button" at bounding box center [525, 269] width 12 height 12
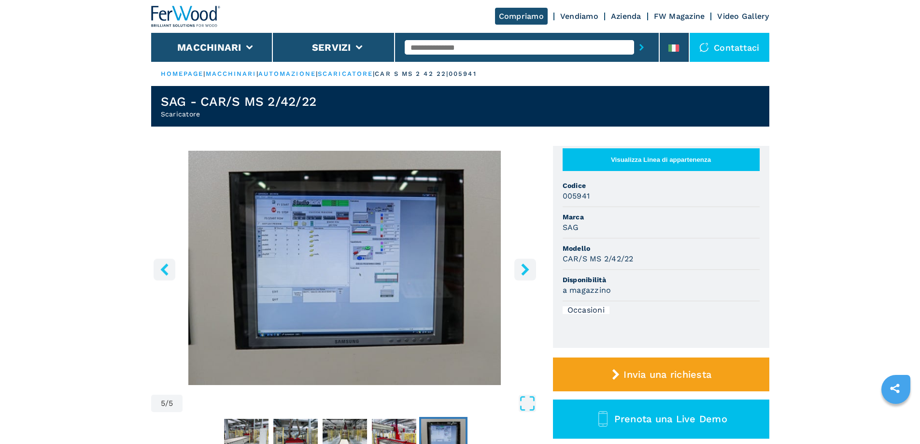
click at [519, 270] on icon "right-button" at bounding box center [525, 269] width 12 height 12
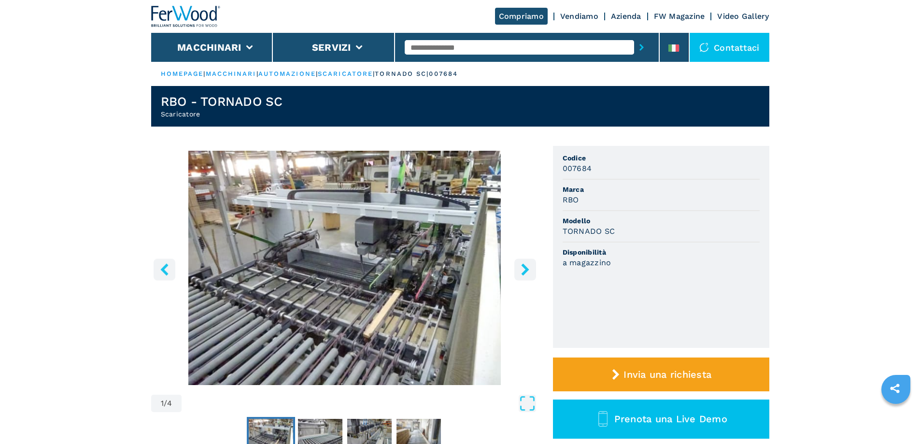
click at [523, 268] on icon "right-button" at bounding box center [525, 269] width 12 height 12
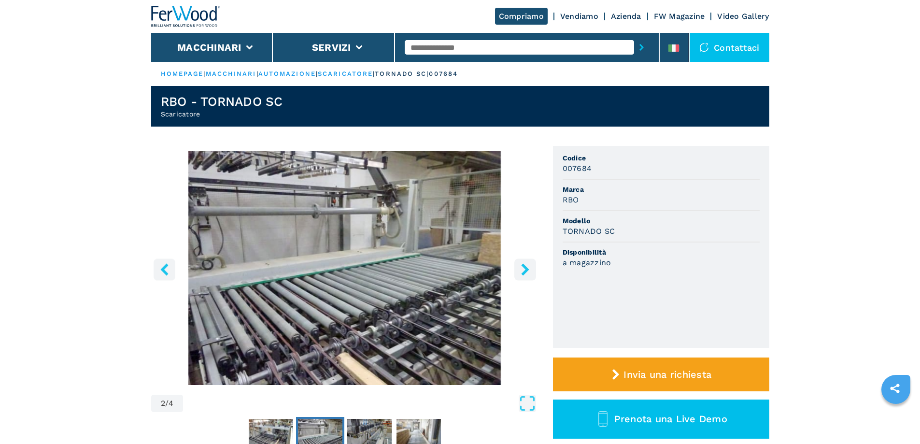
click at [522, 272] on icon "right-button" at bounding box center [525, 269] width 12 height 12
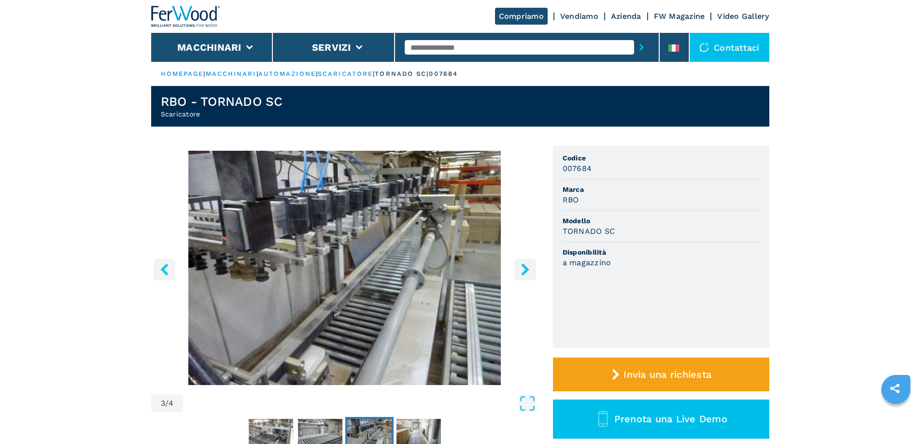
click at [522, 272] on icon "right-button" at bounding box center [525, 269] width 12 height 12
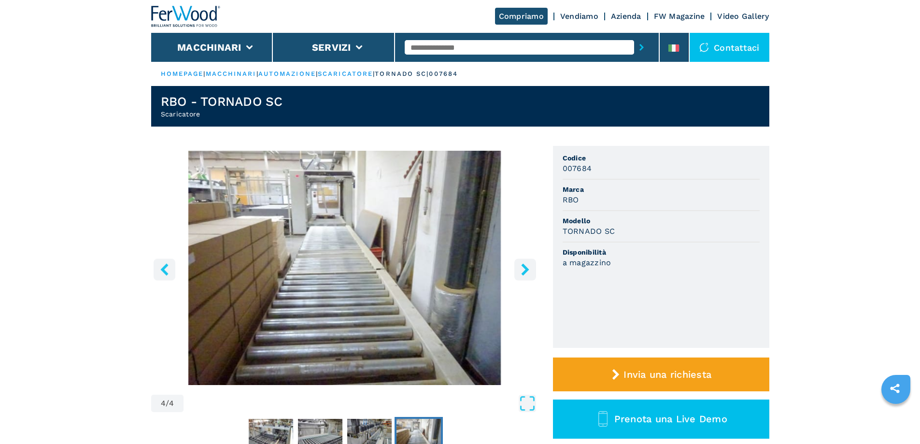
click at [522, 272] on icon "right-button" at bounding box center [525, 269] width 12 height 12
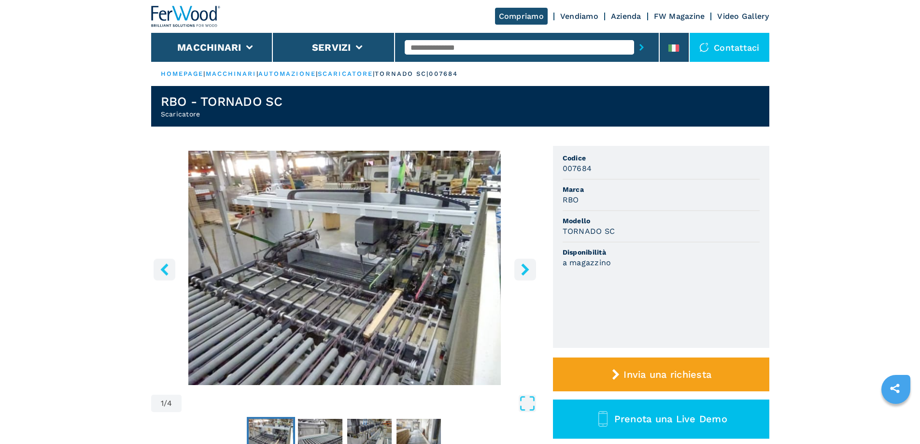
click at [522, 272] on icon "right-button" at bounding box center [525, 269] width 12 height 12
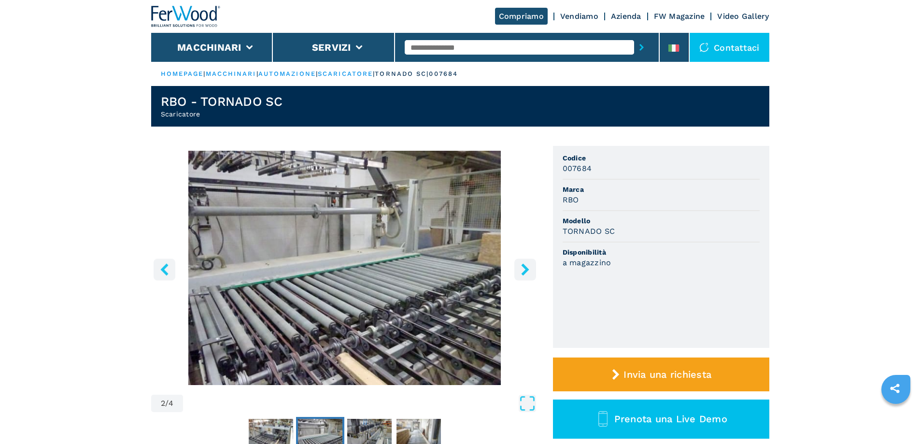
click at [522, 272] on icon "right-button" at bounding box center [525, 269] width 12 height 12
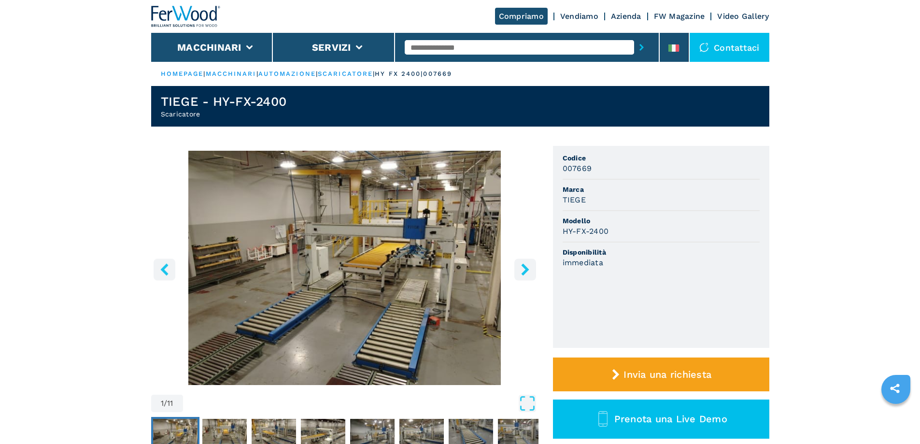
click at [175, 105] on h1 "TIEGE - HY-FX-2400" at bounding box center [224, 101] width 126 height 15
click at [177, 106] on h1 "TIEGE - HY-FX-2400" at bounding box center [224, 101] width 126 height 15
click at [525, 268] on icon "right-button" at bounding box center [525, 269] width 8 height 12
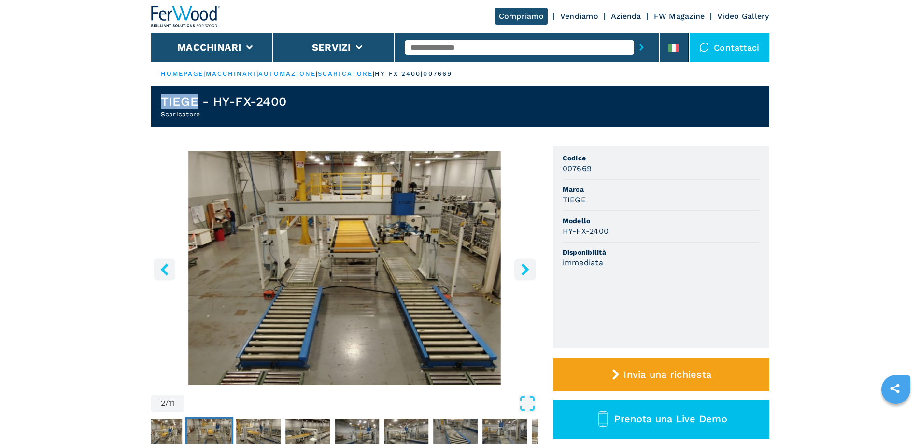
click at [528, 268] on icon "right-button" at bounding box center [525, 269] width 12 height 12
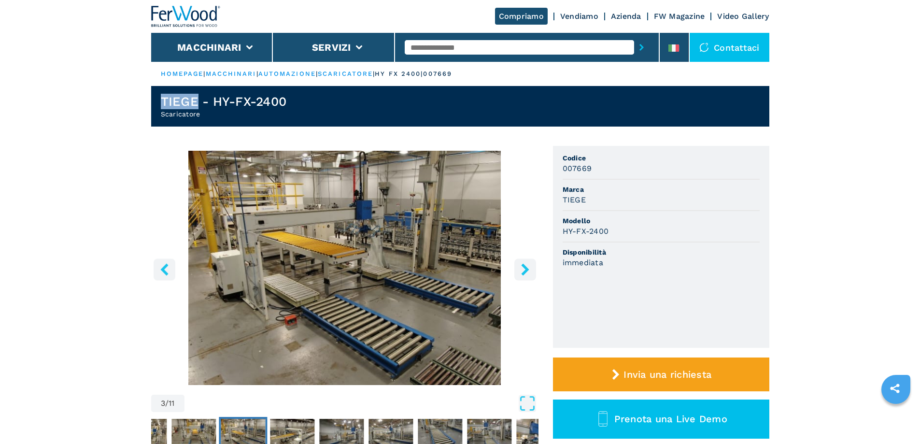
click at [528, 268] on icon "right-button" at bounding box center [525, 269] width 12 height 12
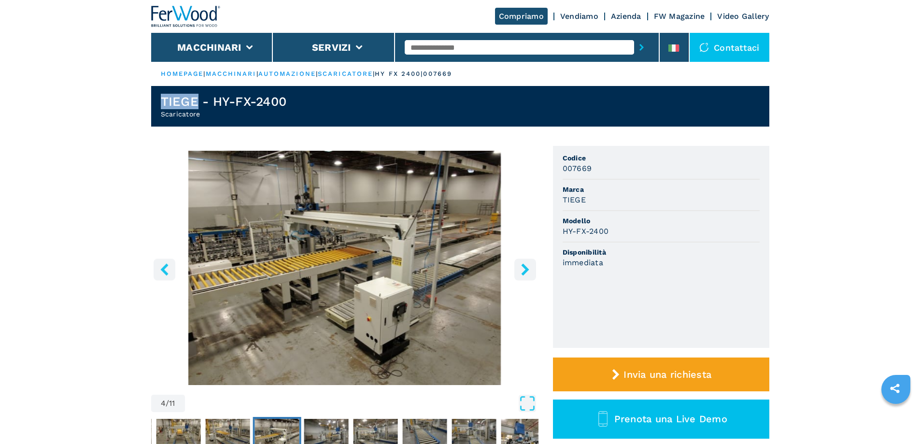
click at [528, 268] on icon "right-button" at bounding box center [525, 269] width 12 height 12
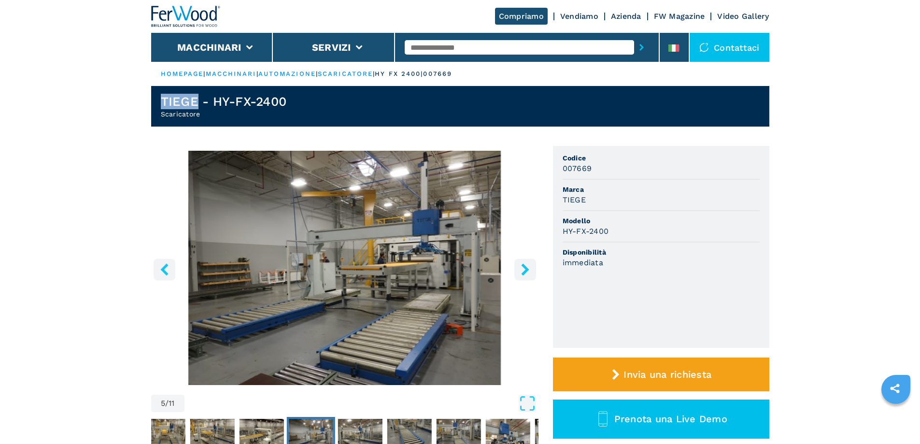
click at [528, 268] on icon "right-button" at bounding box center [525, 269] width 12 height 12
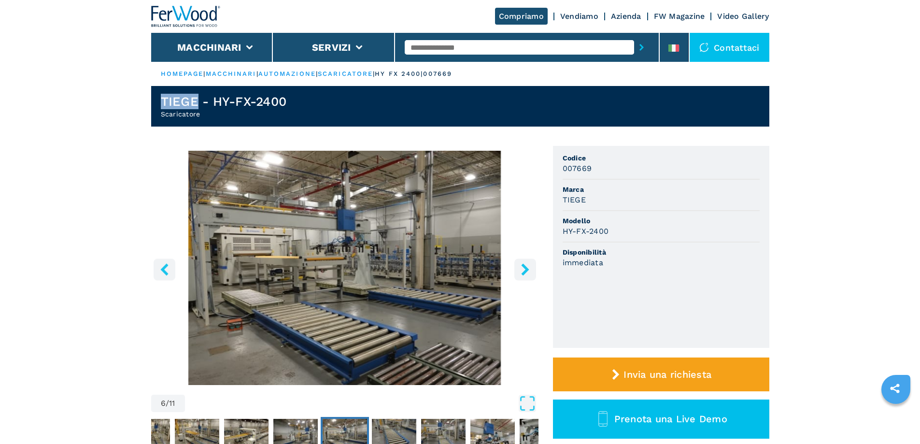
click at [528, 268] on icon "right-button" at bounding box center [525, 269] width 12 height 12
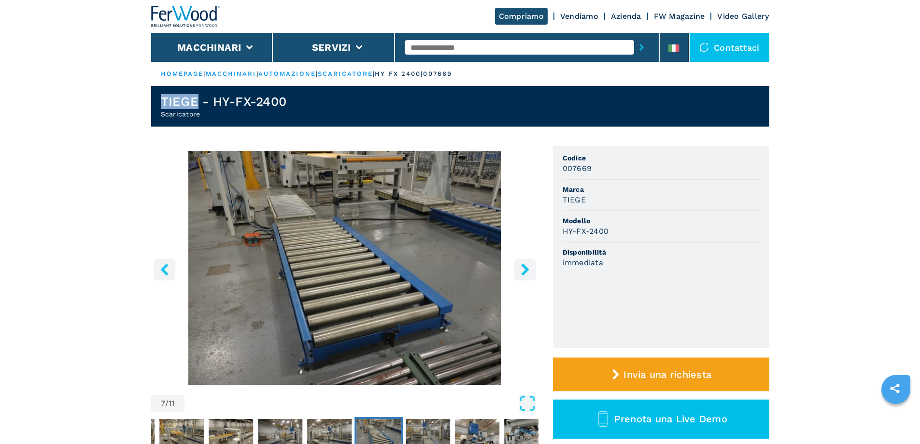
click at [528, 268] on icon "right-button" at bounding box center [525, 269] width 12 height 12
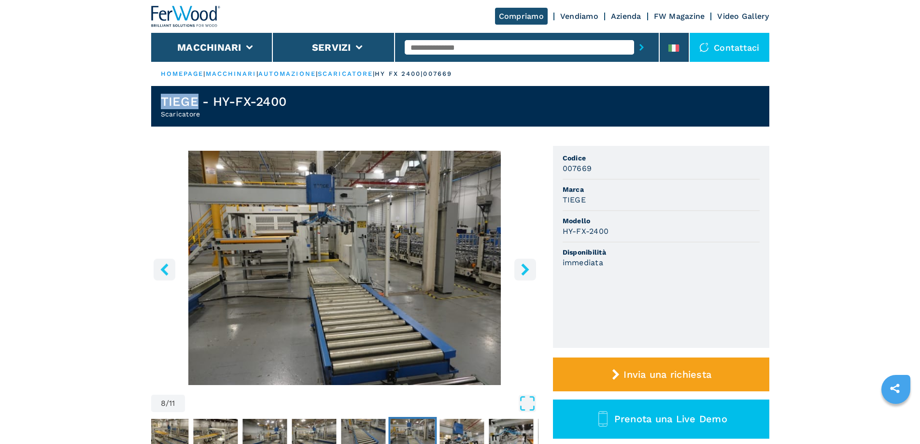
click at [528, 268] on icon "right-button" at bounding box center [525, 269] width 12 height 12
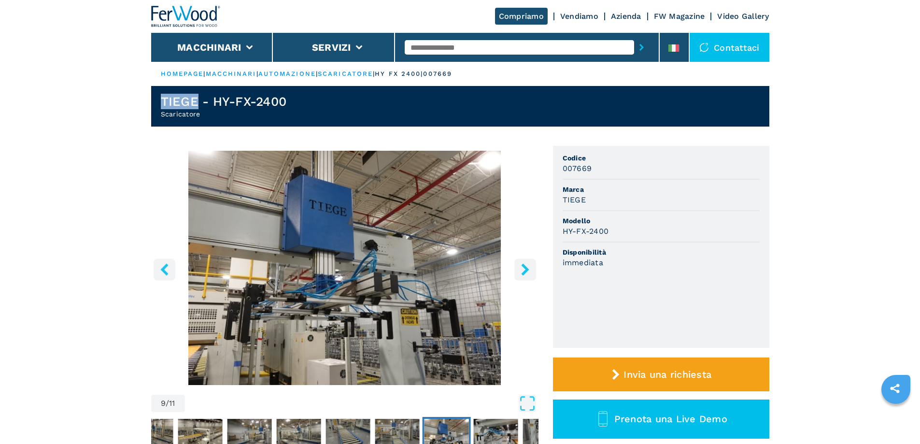
click at [528, 268] on icon "right-button" at bounding box center [525, 269] width 12 height 12
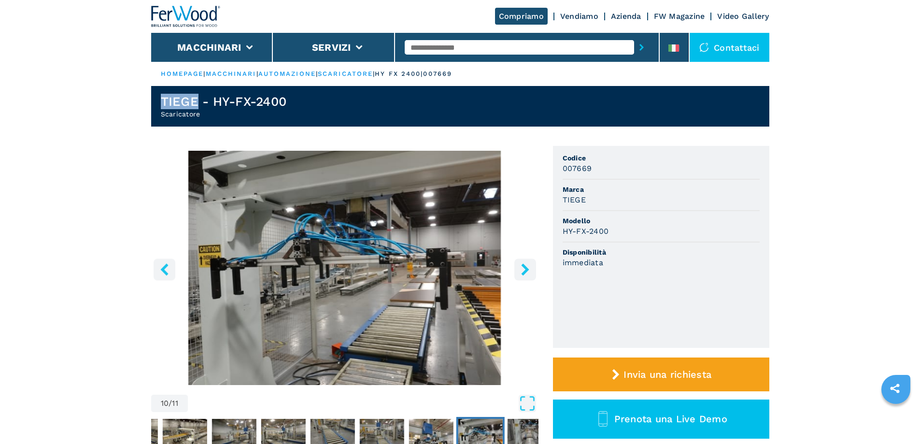
click at [528, 268] on icon "right-button" at bounding box center [525, 269] width 12 height 12
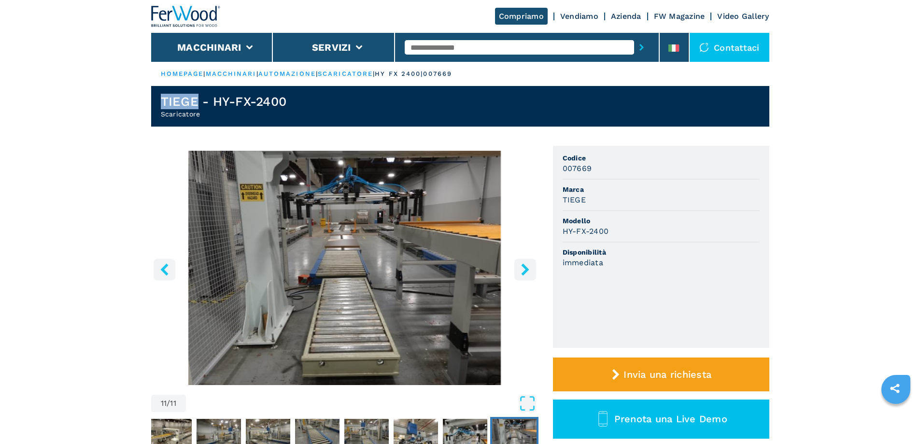
click at [528, 268] on icon "right-button" at bounding box center [525, 269] width 12 height 12
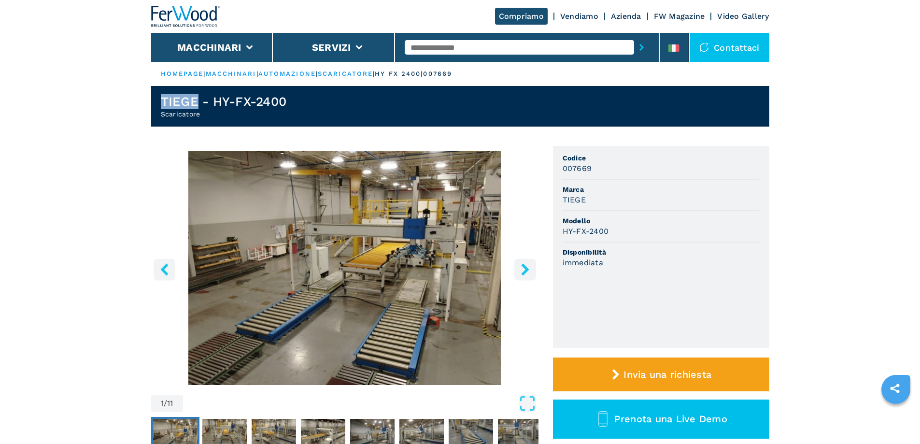
click at [528, 268] on icon "right-button" at bounding box center [525, 269] width 12 height 12
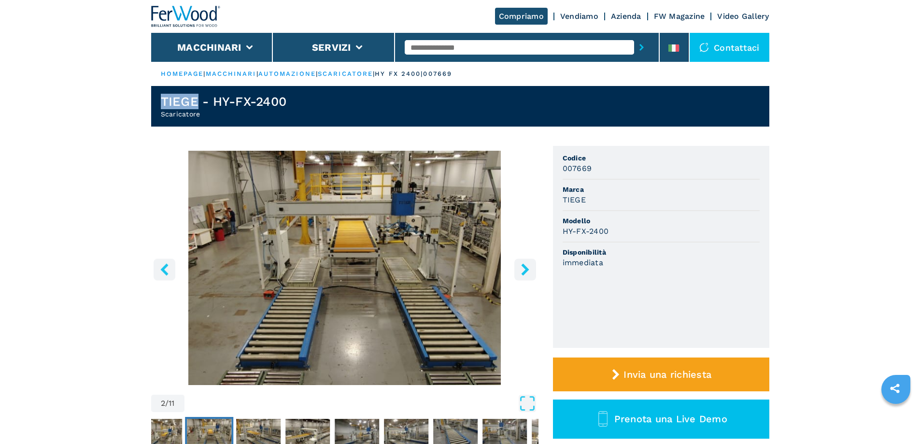
click at [528, 268] on icon "right-button" at bounding box center [525, 269] width 12 height 12
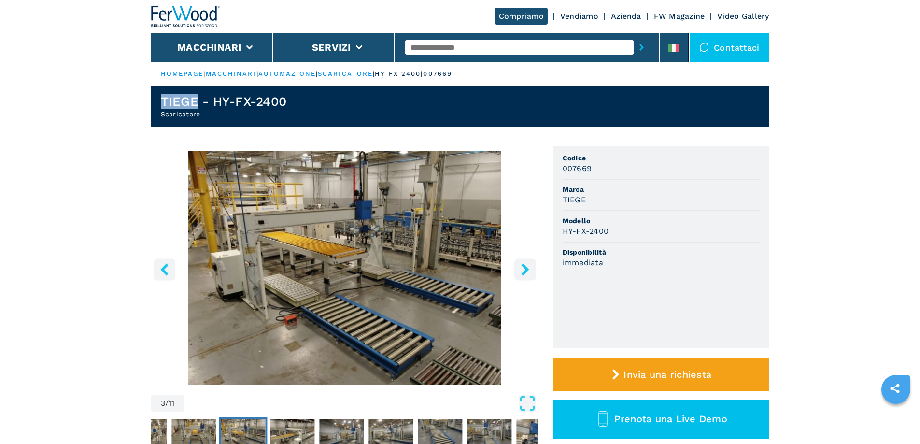
click at [528, 268] on icon "right-button" at bounding box center [525, 269] width 12 height 12
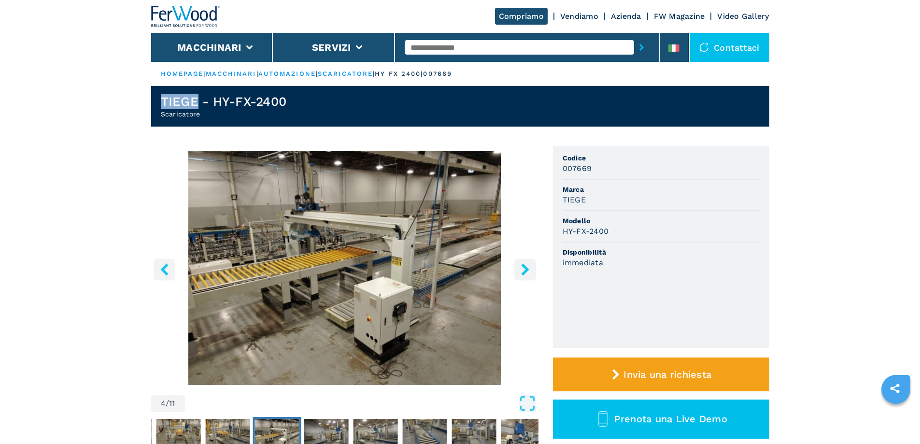
click at [527, 268] on icon "right-button" at bounding box center [525, 269] width 8 height 12
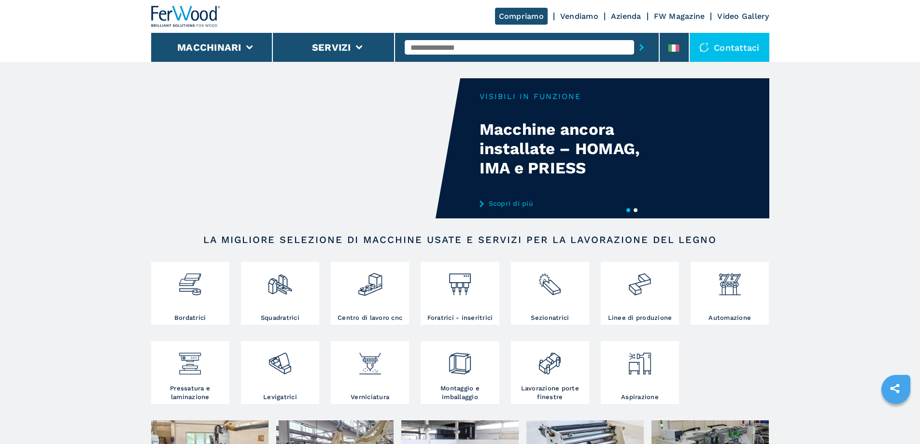
click at [741, 56] on div "Contattaci" at bounding box center [730, 47] width 80 height 29
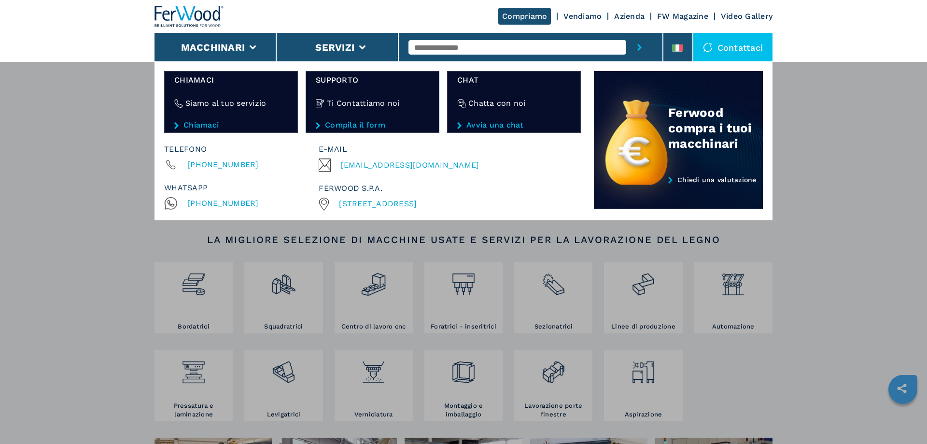
click at [791, 89] on div "Macchinari Bordatrici Squadratrici Centro di lavoro cnc Foratrici - inseritrici…" at bounding box center [463, 283] width 927 height 444
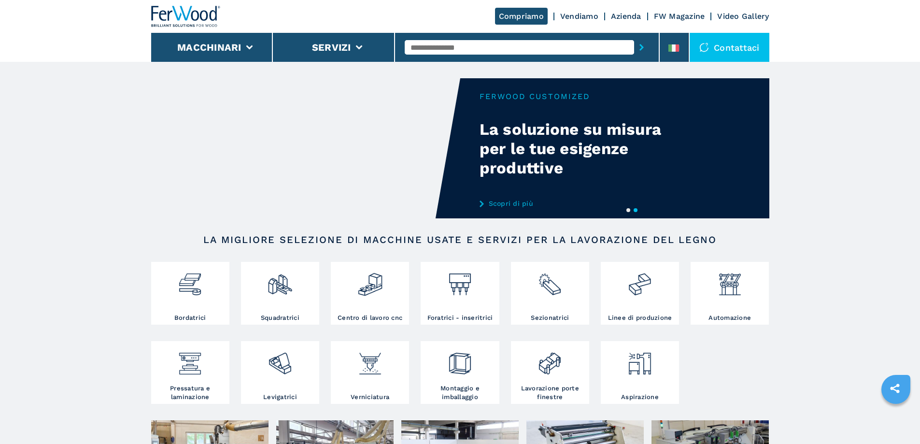
click at [721, 54] on div "Contattaci" at bounding box center [730, 47] width 80 height 29
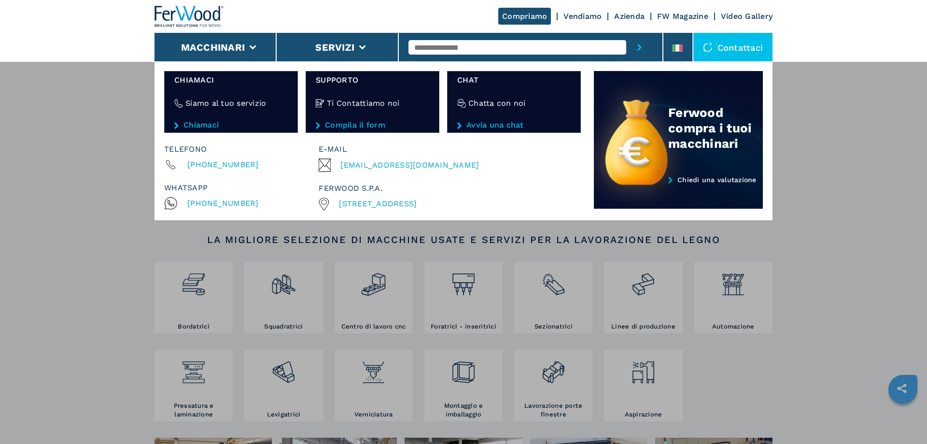
click at [719, 54] on div "Contattaci" at bounding box center [733, 47] width 80 height 29
